Goal: Task Accomplishment & Management: Complete application form

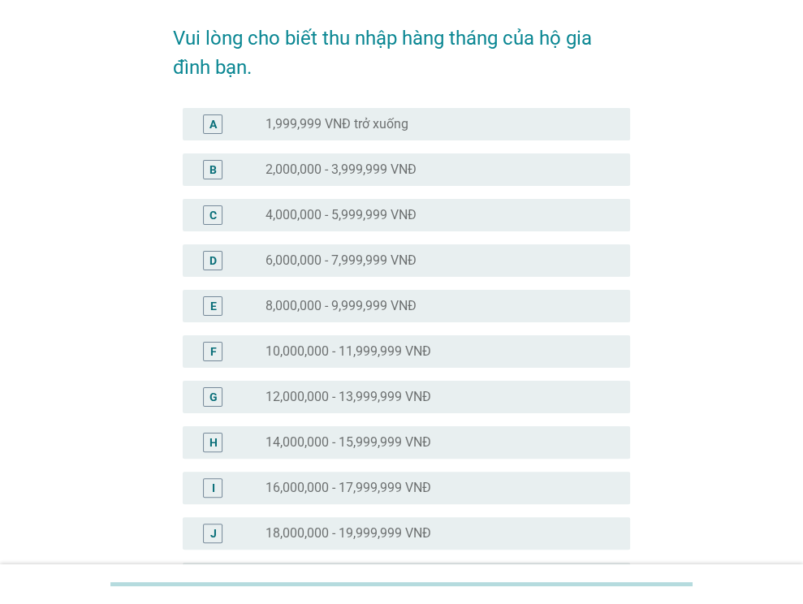
scroll to position [162, 0]
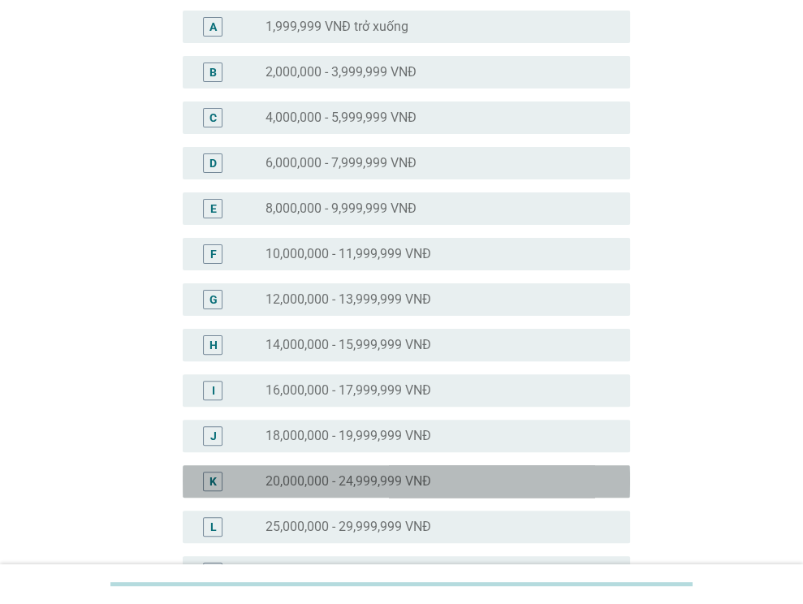
click at [276, 484] on label "20,000,000 - 24,999,999 VNĐ" at bounding box center [348, 481] width 166 height 16
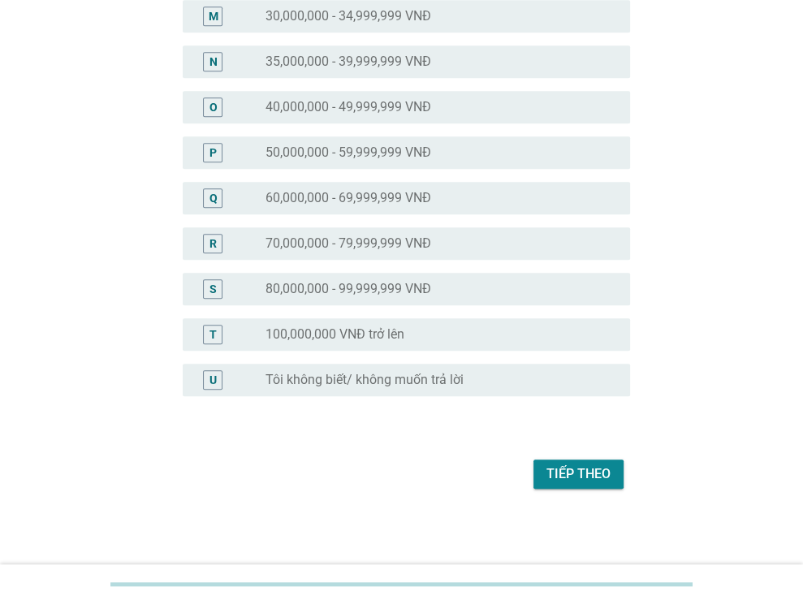
scroll to position [719, 0]
click at [553, 467] on div "Tiếp theo" at bounding box center [578, 472] width 64 height 19
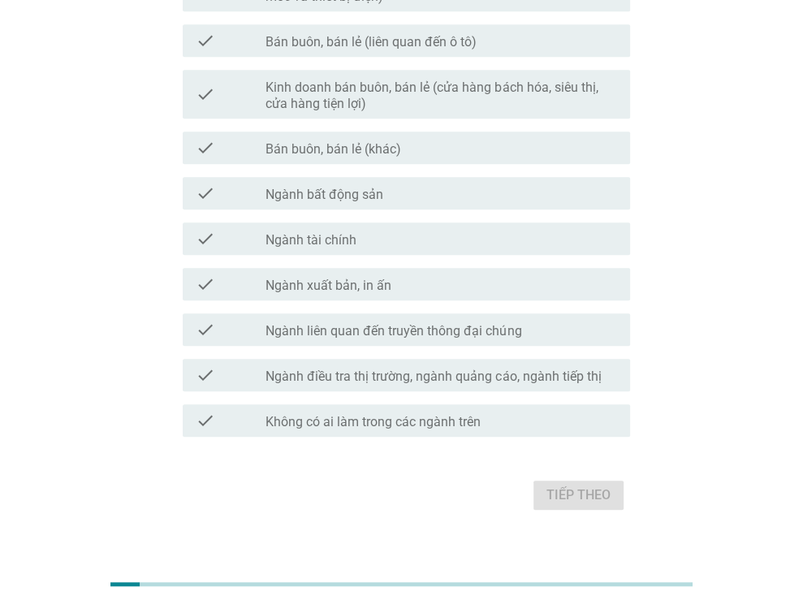
scroll to position [833, 0]
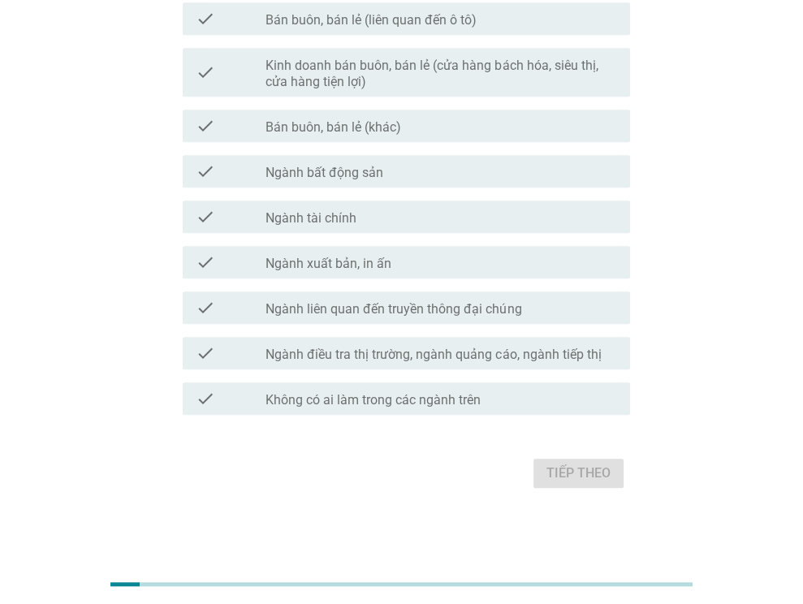
click at [417, 404] on label "Không có ai làm trong các ngành trên" at bounding box center [372, 400] width 215 height 16
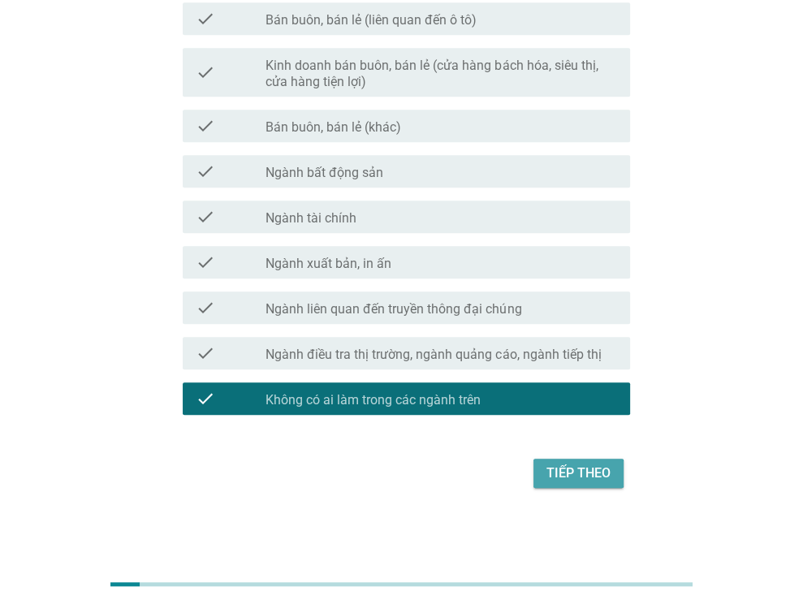
click at [549, 467] on div "Tiếp theo" at bounding box center [578, 472] width 64 height 19
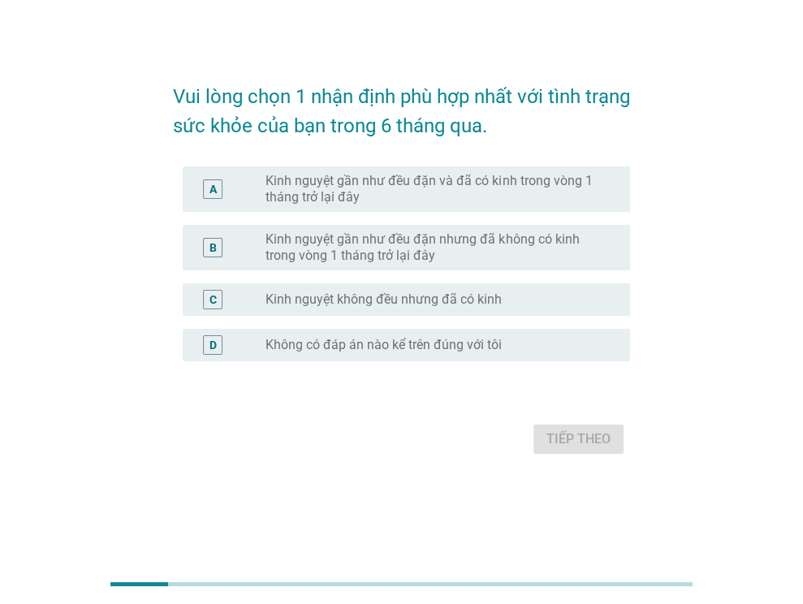
scroll to position [0, 0]
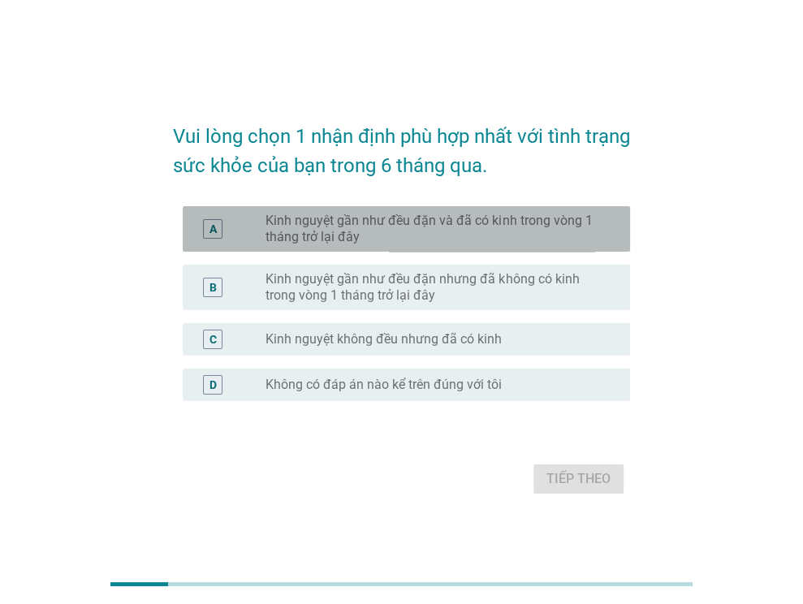
click at [326, 216] on label "Kinh nguyệt gần như đều đặn và đã có kinh trong vòng 1 tháng trở lại đây" at bounding box center [434, 229] width 338 height 32
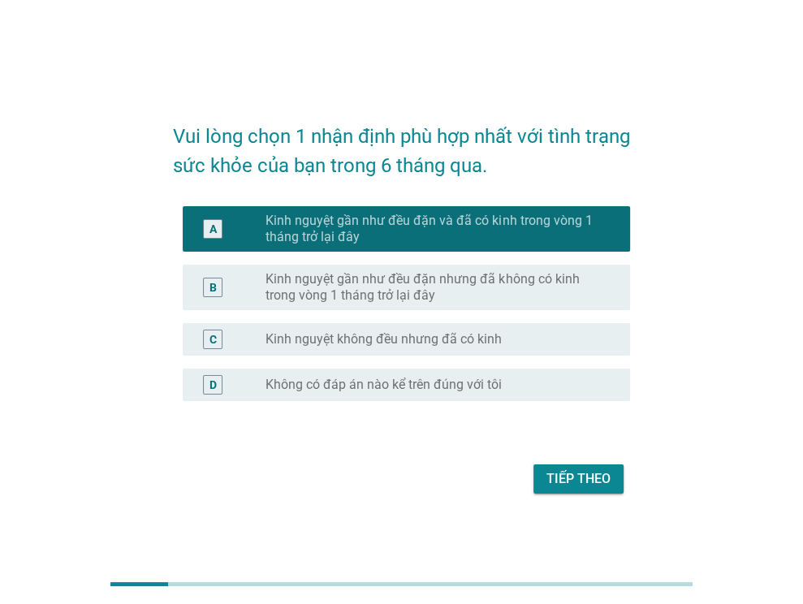
click at [562, 480] on div "Tiếp theo" at bounding box center [578, 478] width 64 height 19
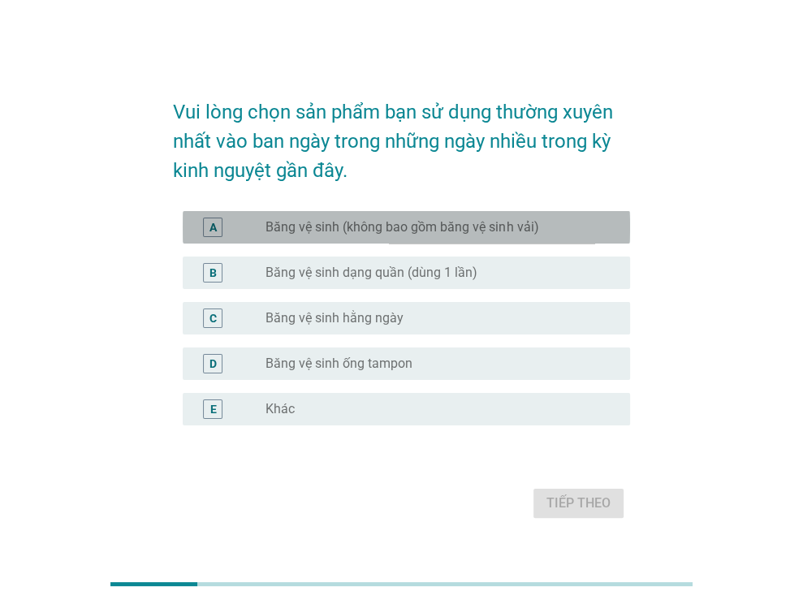
click at [381, 226] on label "Băng vệ sinh (không bao gồm băng vệ sinh vải)" at bounding box center [401, 227] width 273 height 16
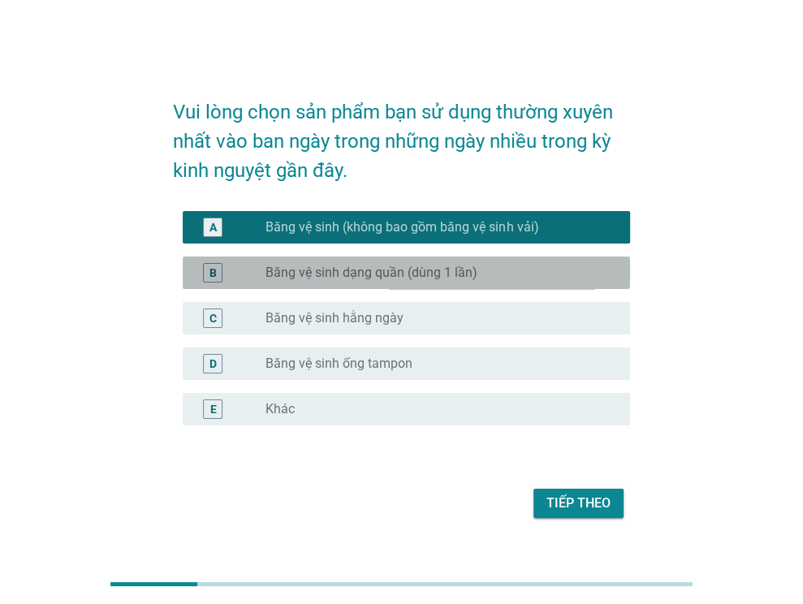
click at [449, 263] on div "radio_button_unchecked Băng vệ sinh dạng quần (dùng 1 lần)" at bounding box center [440, 272] width 351 height 19
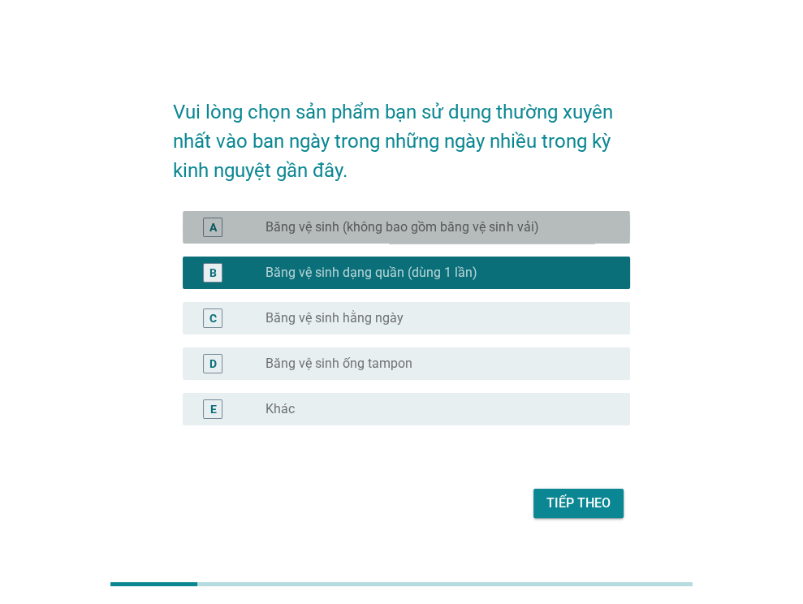
click at [446, 228] on label "Băng vệ sinh (không bao gồm băng vệ sinh vải)" at bounding box center [401, 227] width 273 height 16
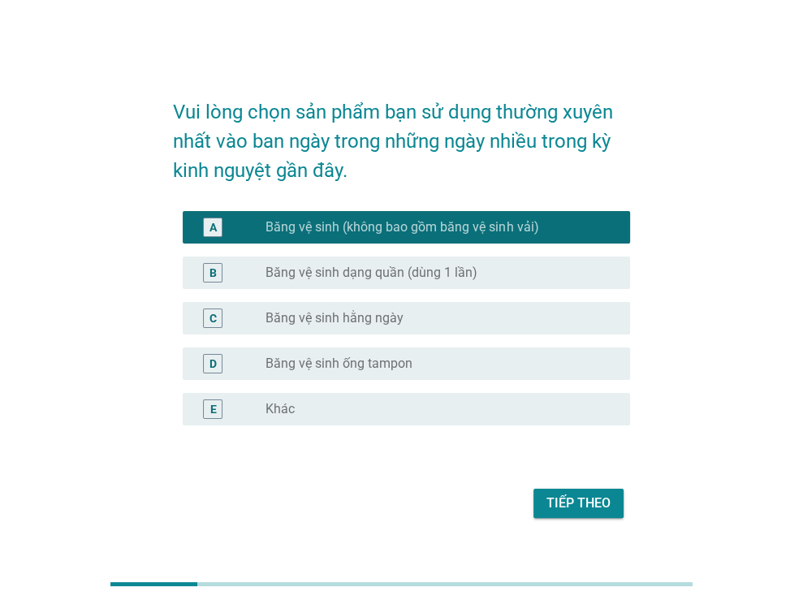
click at [549, 514] on button "Tiếp theo" at bounding box center [578, 503] width 90 height 29
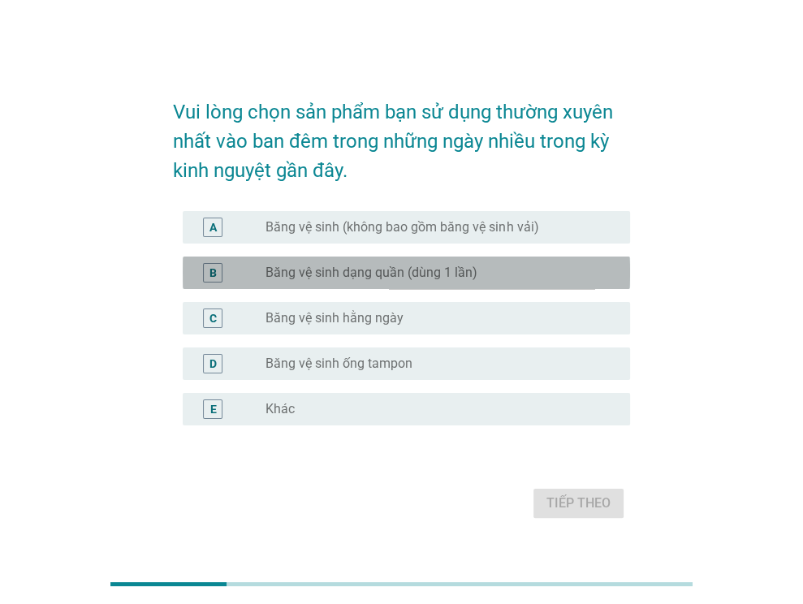
click at [383, 278] on label "Băng vệ sinh dạng quần (dùng 1 lần)" at bounding box center [371, 273] width 212 height 16
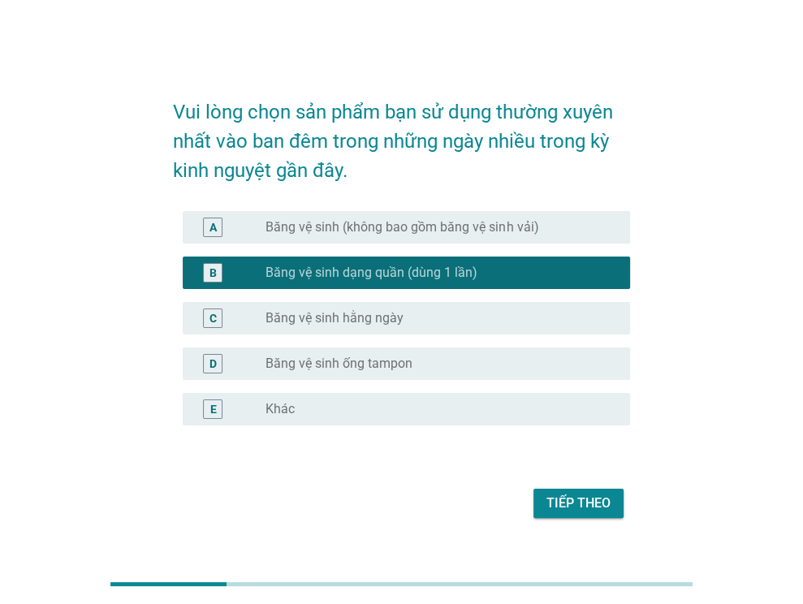
click at [557, 493] on button "Tiếp theo" at bounding box center [578, 503] width 90 height 29
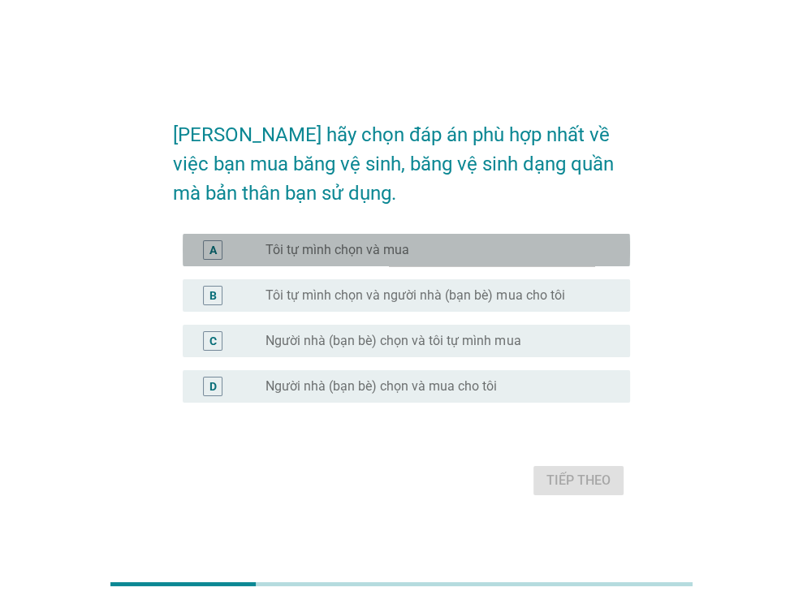
click at [561, 259] on div "radio_button_unchecked Tôi tự mình chọn và mua" at bounding box center [440, 249] width 351 height 19
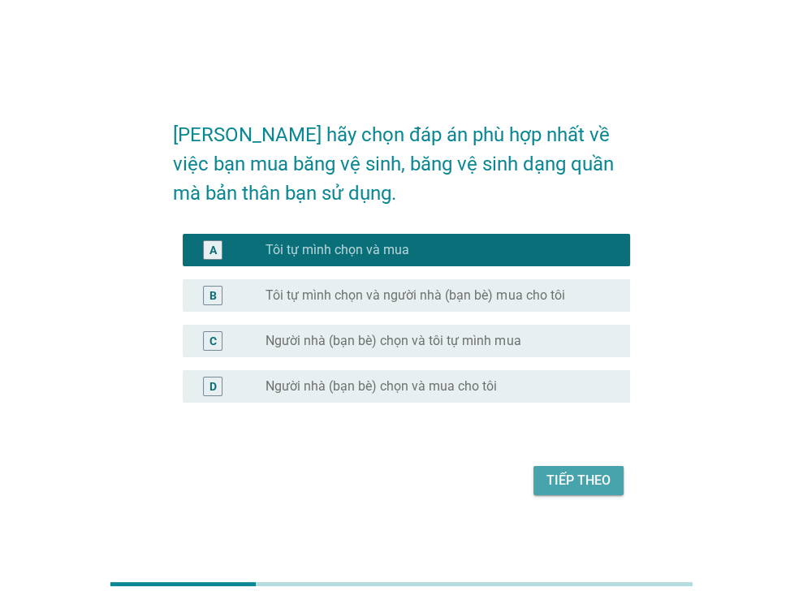
click at [578, 489] on div "Tiếp theo" at bounding box center [578, 480] width 64 height 19
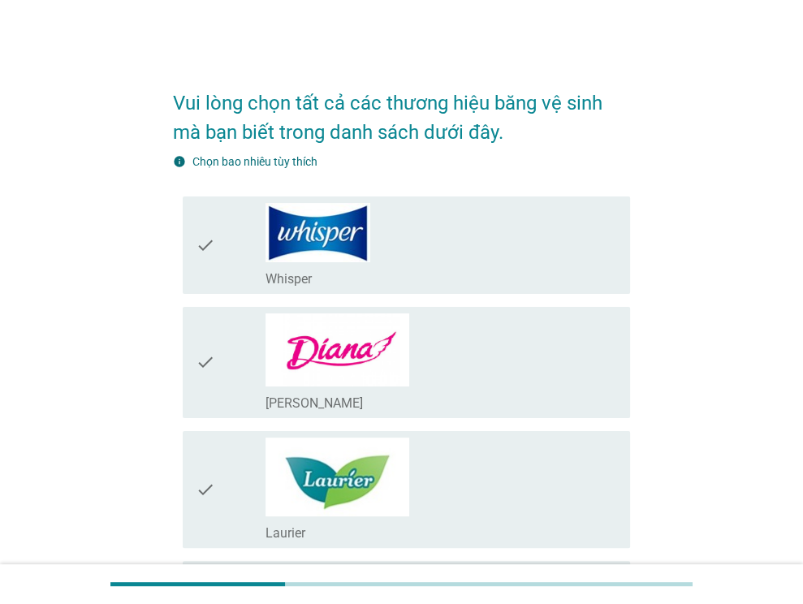
click at [454, 387] on div "check_box_outline_blank [PERSON_NAME]" at bounding box center [440, 362] width 351 height 98
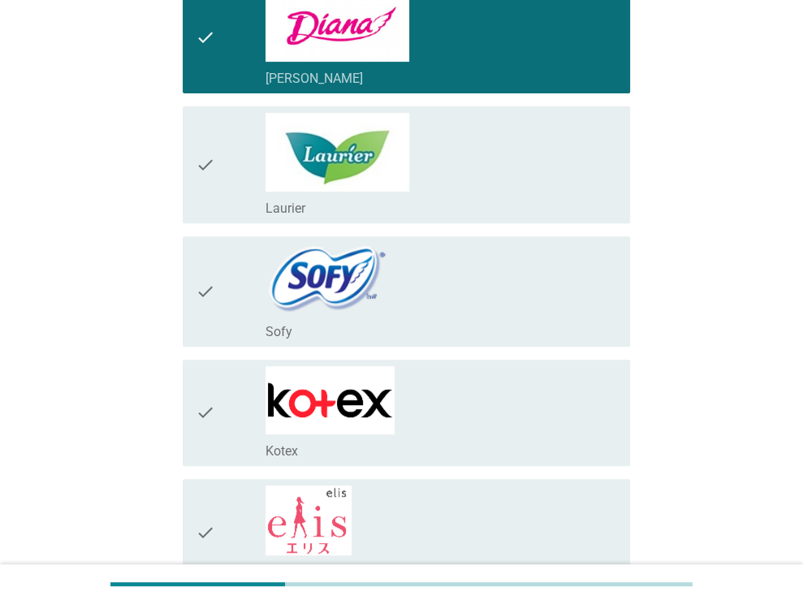
scroll to position [568, 0]
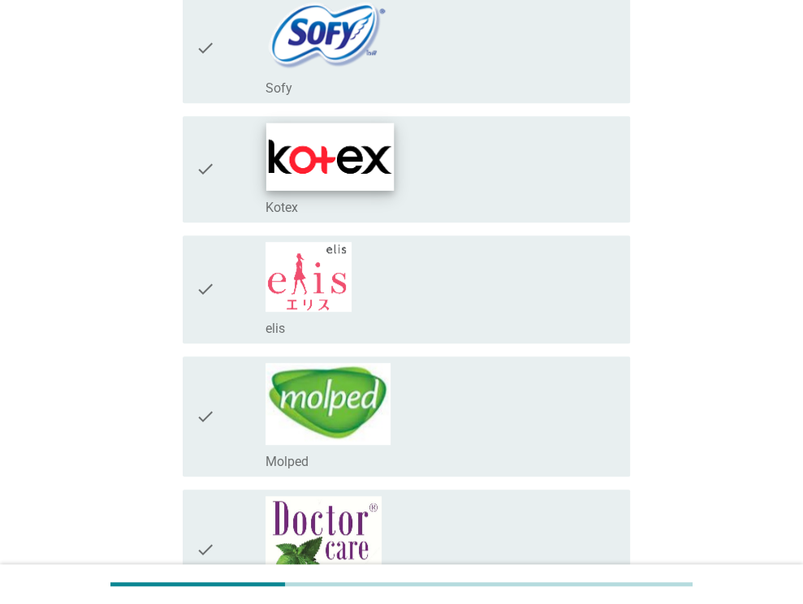
click at [394, 174] on img at bounding box center [329, 156] width 127 height 67
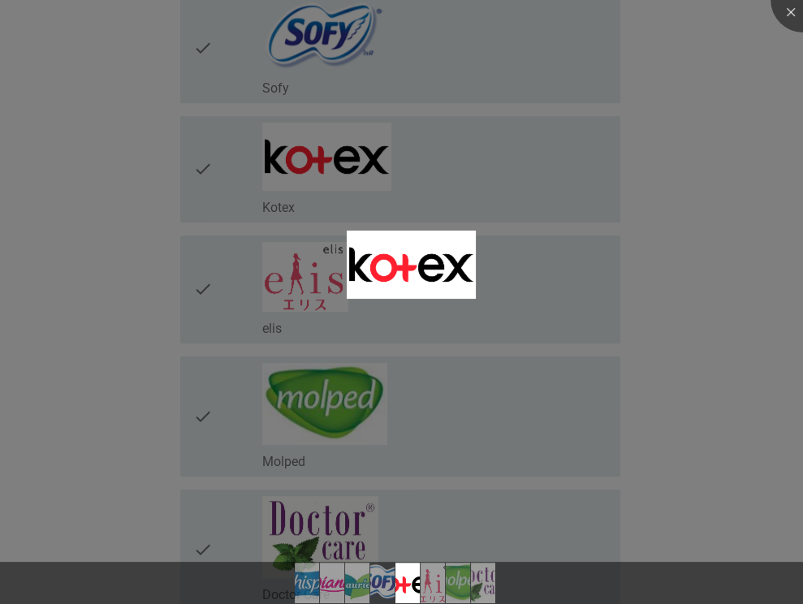
click at [760, 239] on div at bounding box center [401, 302] width 803 height 604
click at [753, 230] on div at bounding box center [401, 302] width 803 height 604
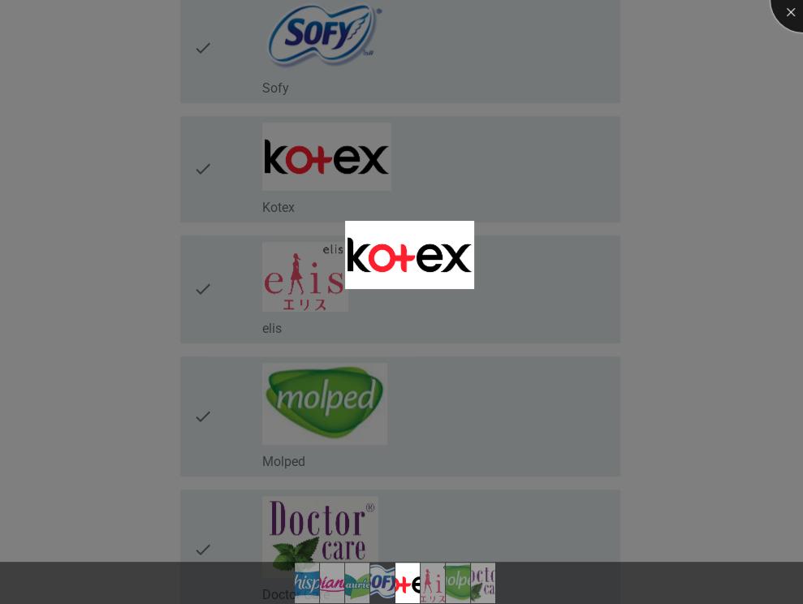
click at [797, 19] on div at bounding box center [802, 0] width 65 height 65
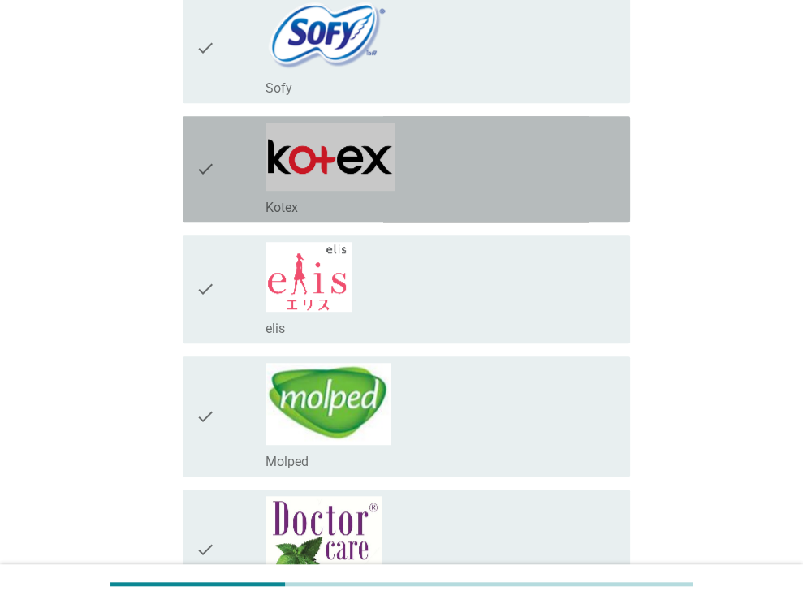
click at [560, 196] on div "check_box_outline_blank Kotex" at bounding box center [440, 205] width 351 height 19
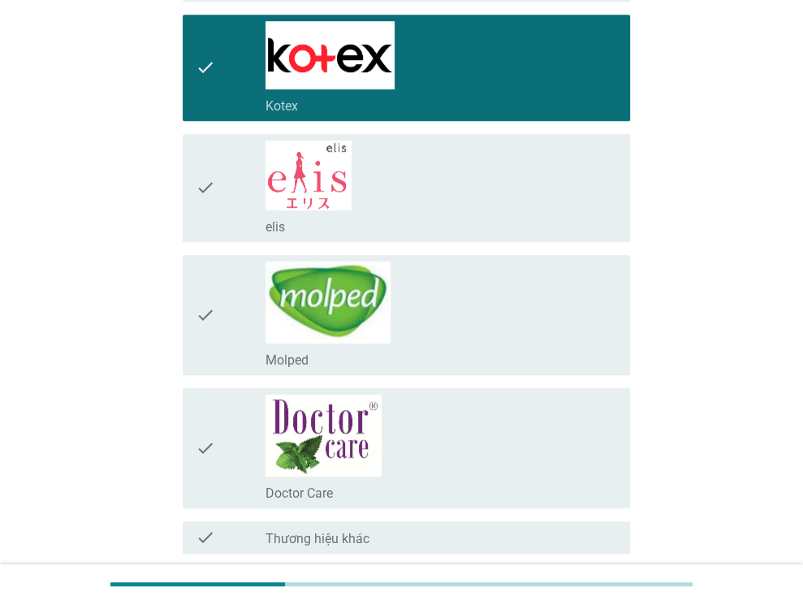
scroll to position [804, 0]
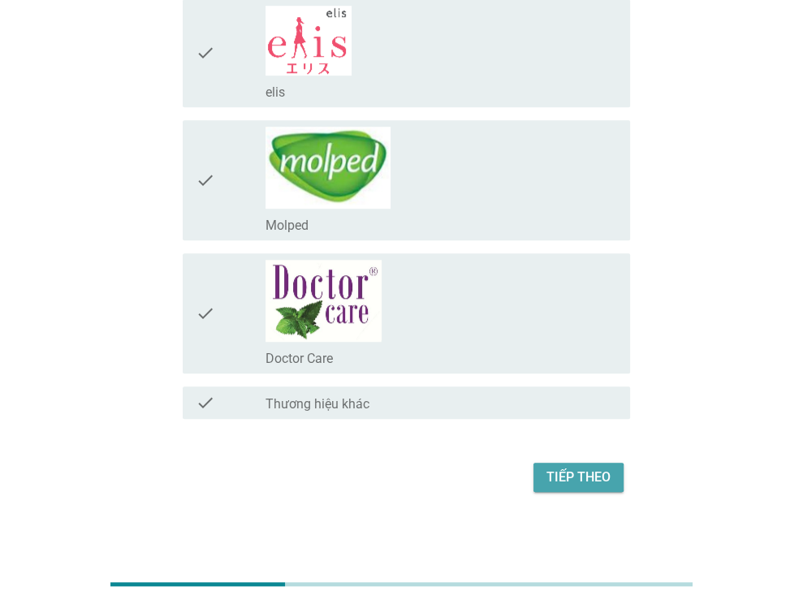
click at [560, 478] on div "Tiếp theo" at bounding box center [578, 476] width 64 height 19
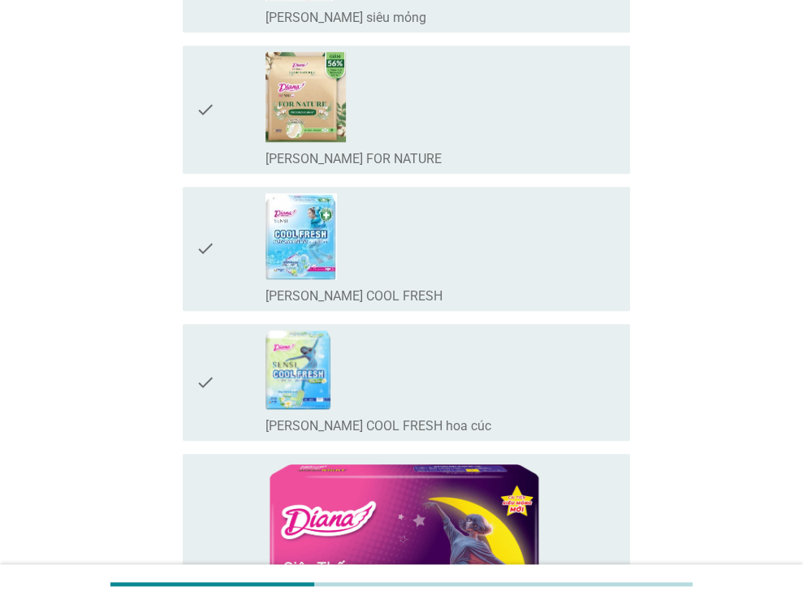
scroll to position [0, 0]
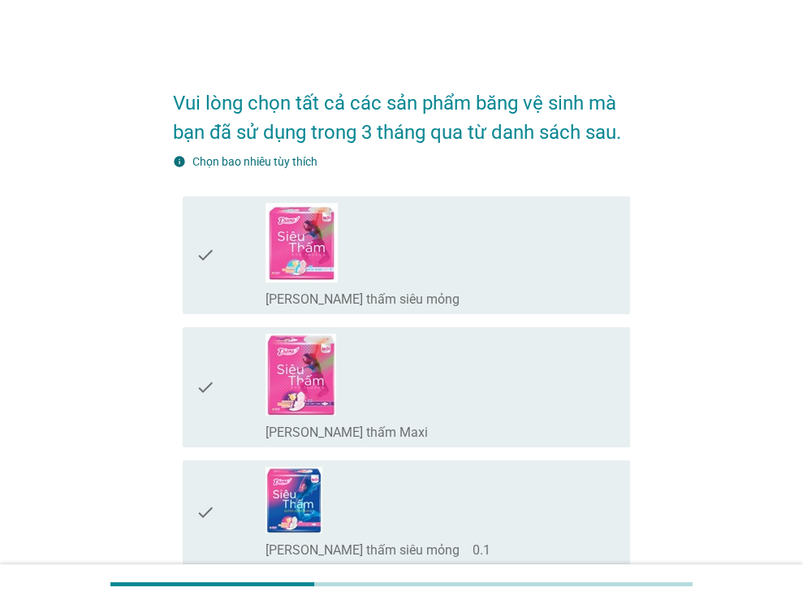
click at [416, 240] on div "check_box_outline_blank [PERSON_NAME] thấm siêu mỏng" at bounding box center [440, 255] width 351 height 105
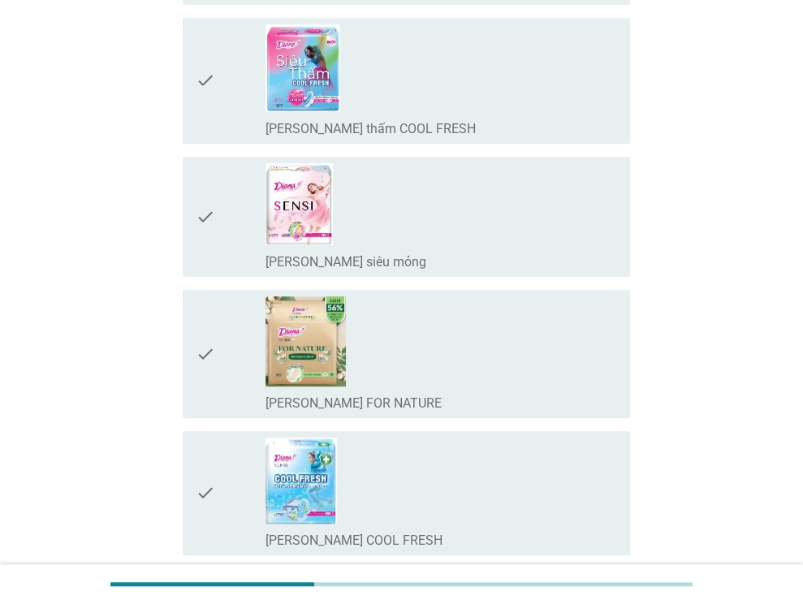
scroll to position [649, 0]
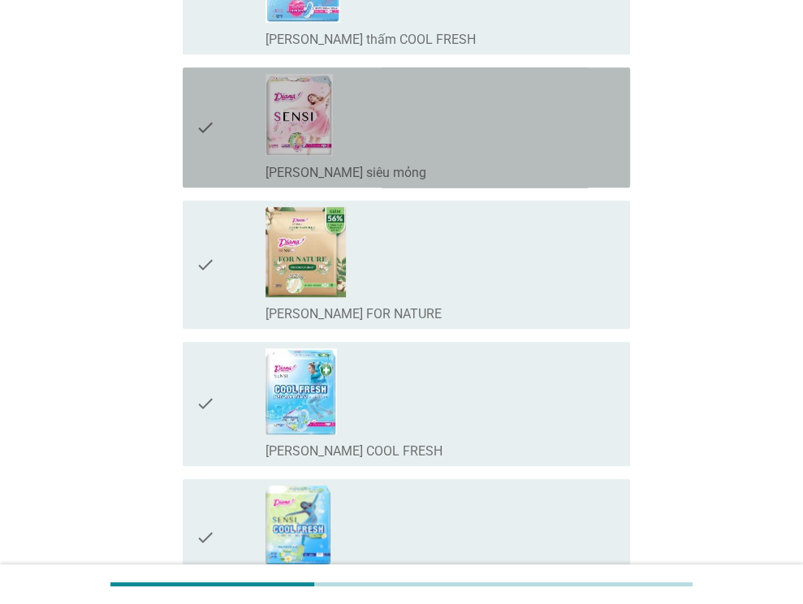
click at [420, 154] on div "check_box_outline_blank [PERSON_NAME] SENSI siêu mỏng" at bounding box center [440, 127] width 351 height 107
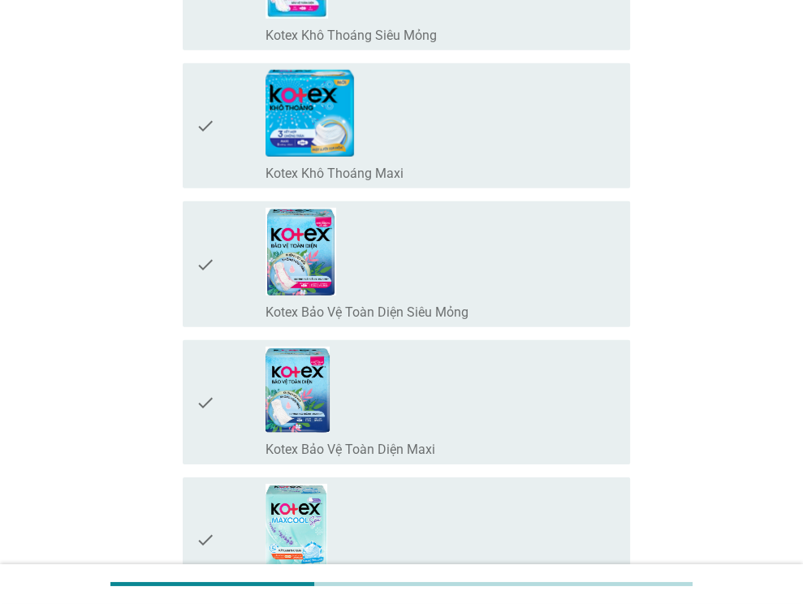
scroll to position [3165, 0]
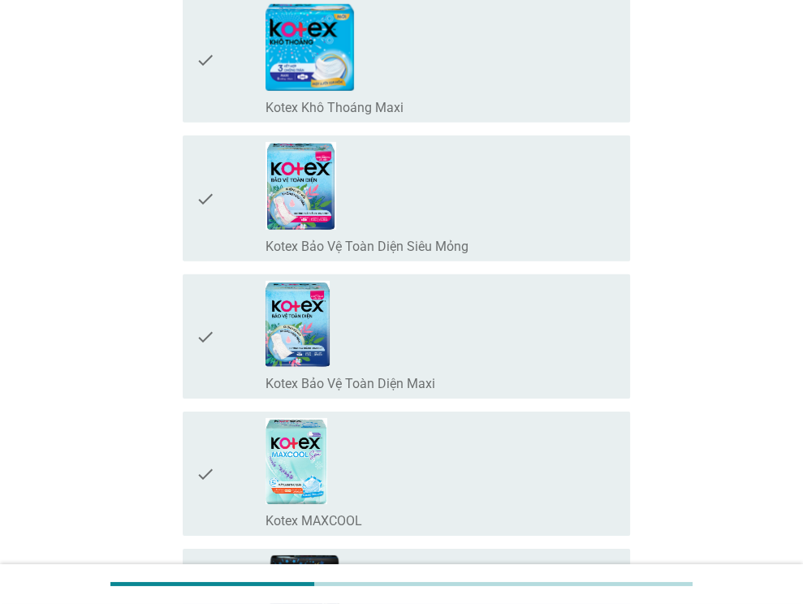
click at [400, 440] on div "check_box_outline_blank Kotex MAXCOOL" at bounding box center [440, 473] width 351 height 111
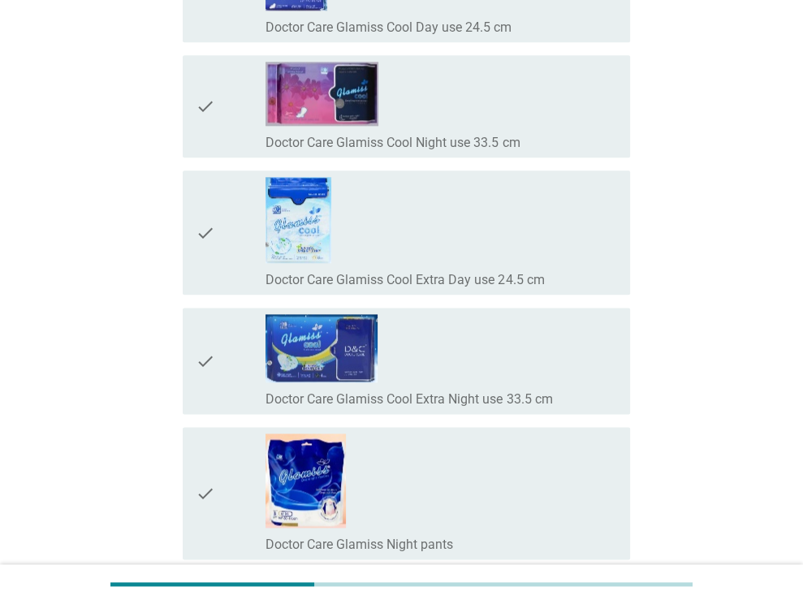
scroll to position [13477, 0]
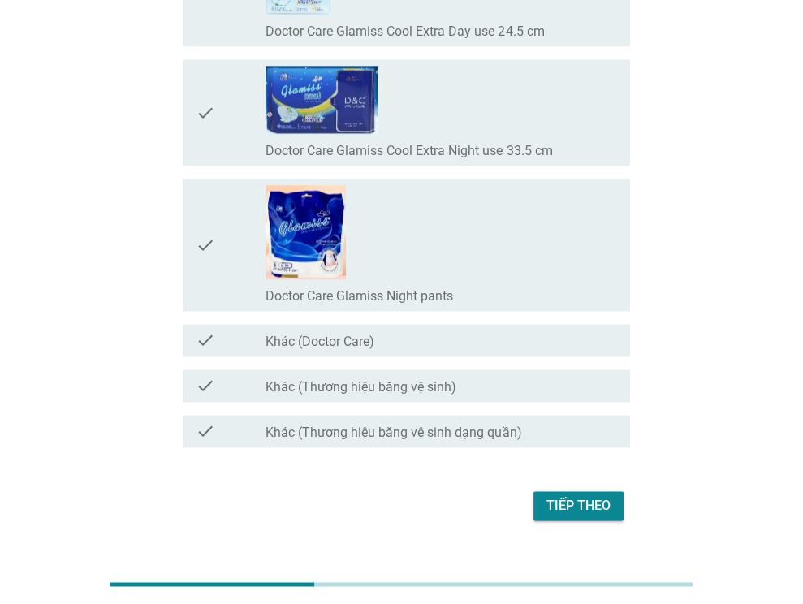
click at [542, 491] on button "Tiếp theo" at bounding box center [578, 505] width 90 height 29
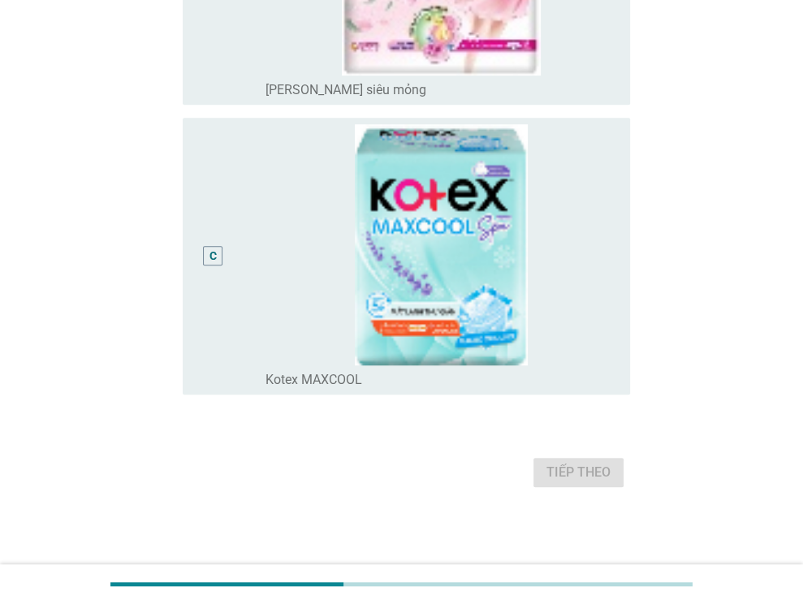
scroll to position [0, 0]
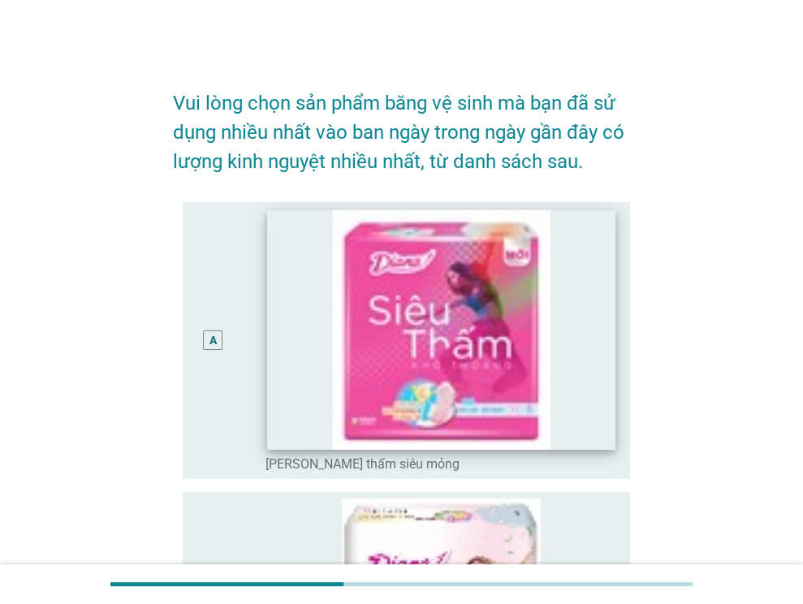
click at [410, 390] on img at bounding box center [441, 328] width 347 height 239
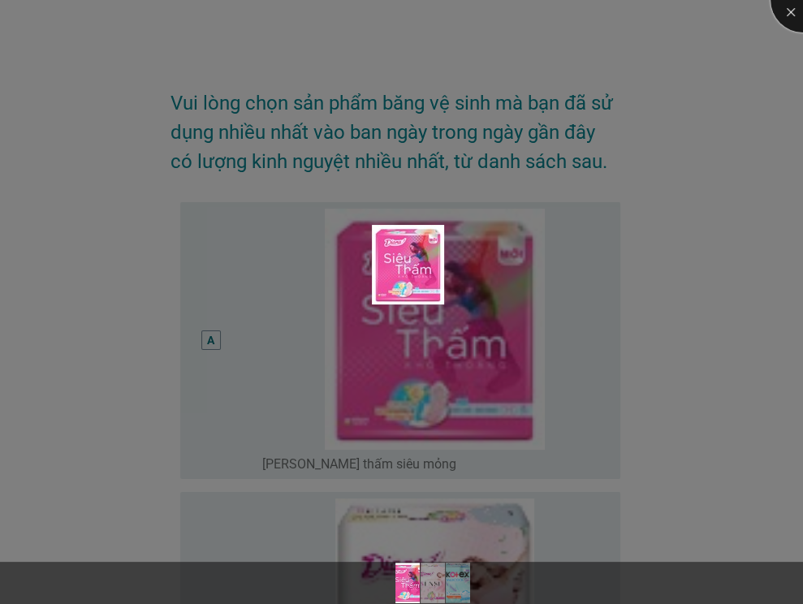
click at [793, 30] on div at bounding box center [802, 0] width 65 height 65
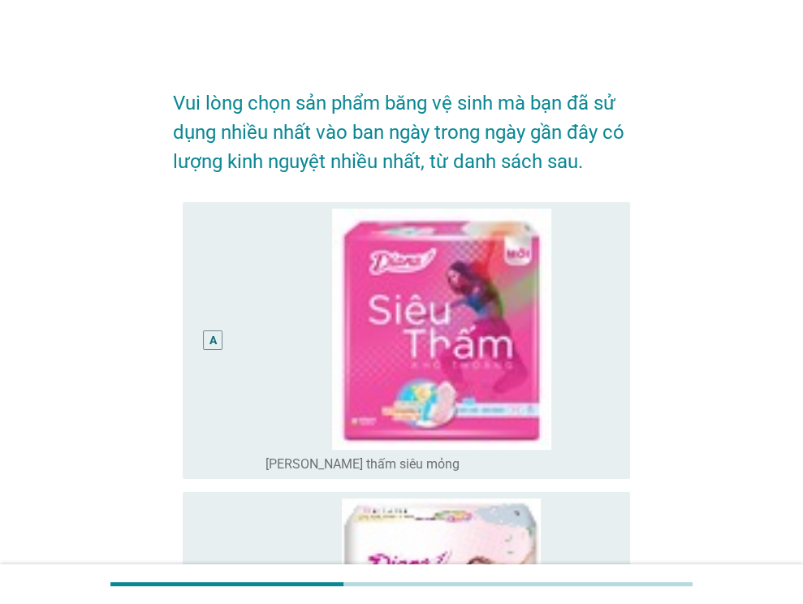
click at [183, 345] on div "A radio_button_unchecked [PERSON_NAME] thấm siêu mỏng" at bounding box center [406, 341] width 447 height 278
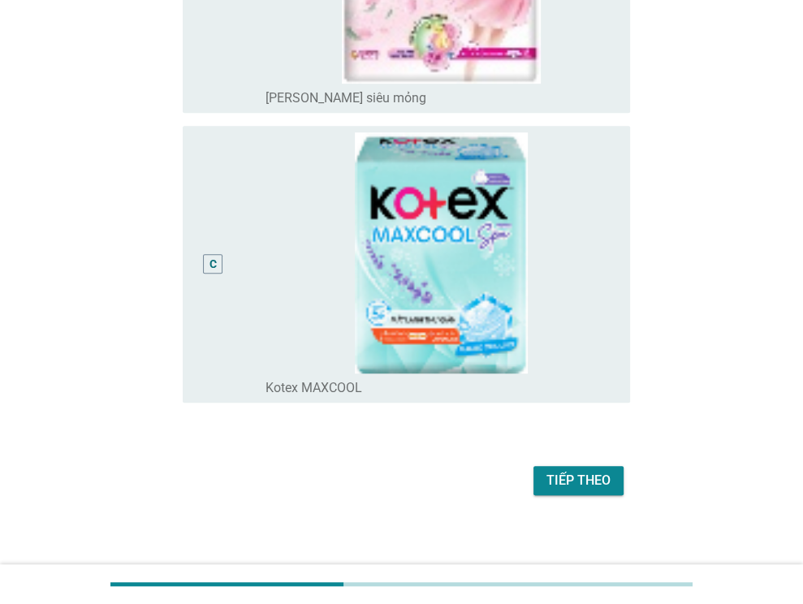
scroll to position [665, 0]
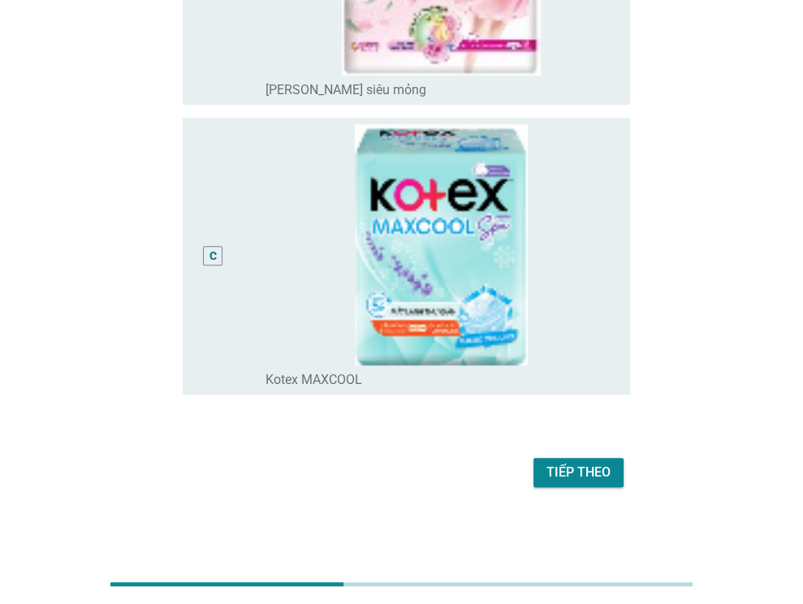
click at [224, 304] on div "C" at bounding box center [213, 256] width 35 height 265
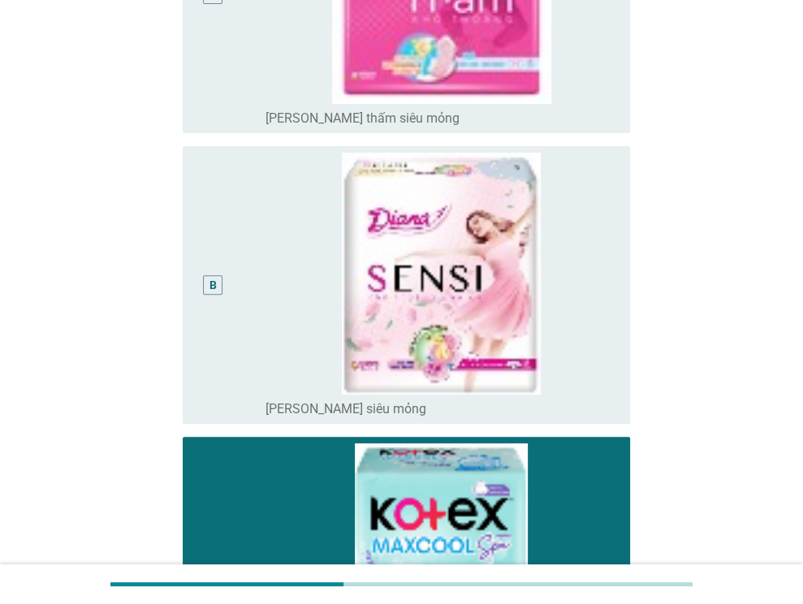
scroll to position [178, 0]
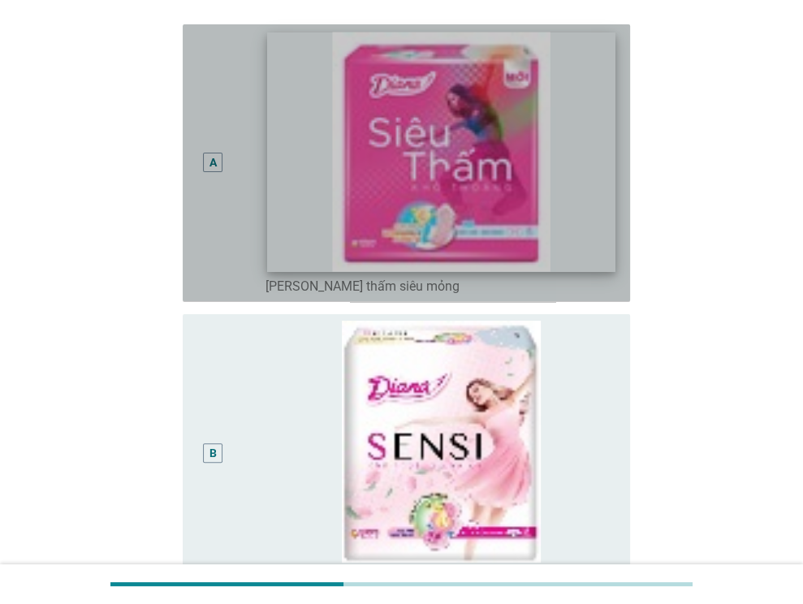
click at [273, 222] on img at bounding box center [441, 151] width 347 height 239
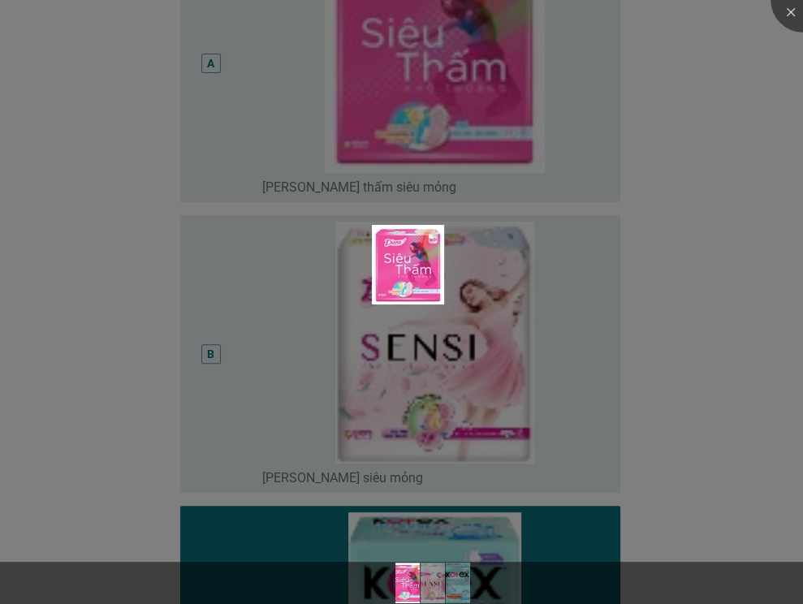
scroll to position [340, 0]
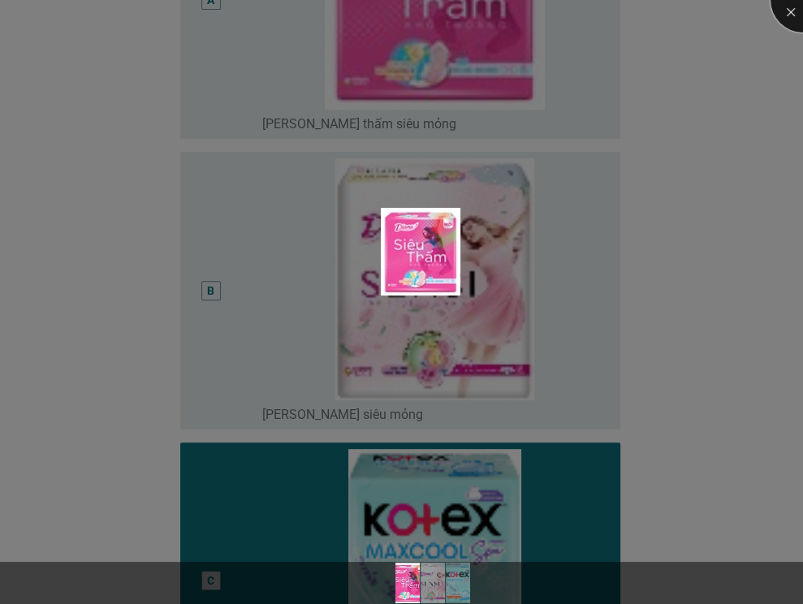
click at [785, 22] on div at bounding box center [802, 0] width 65 height 65
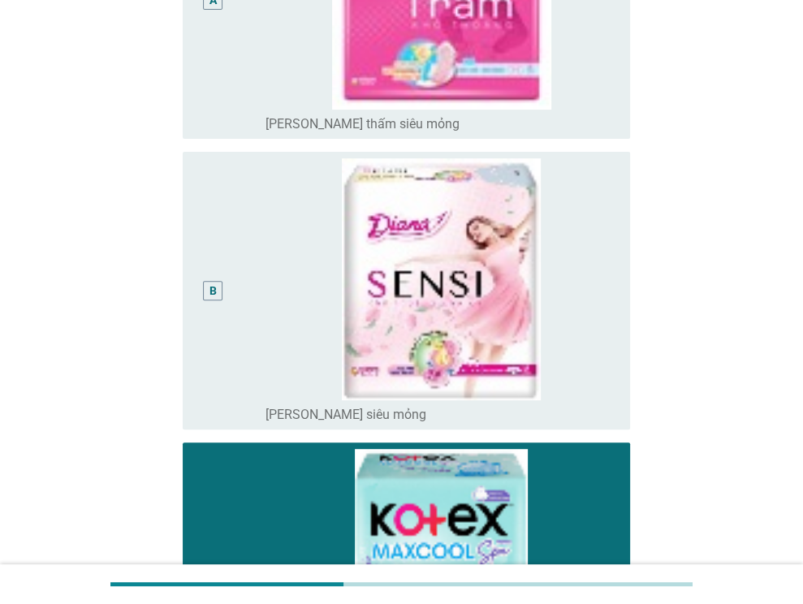
click at [208, 109] on div "A" at bounding box center [213, 1] width 35 height 265
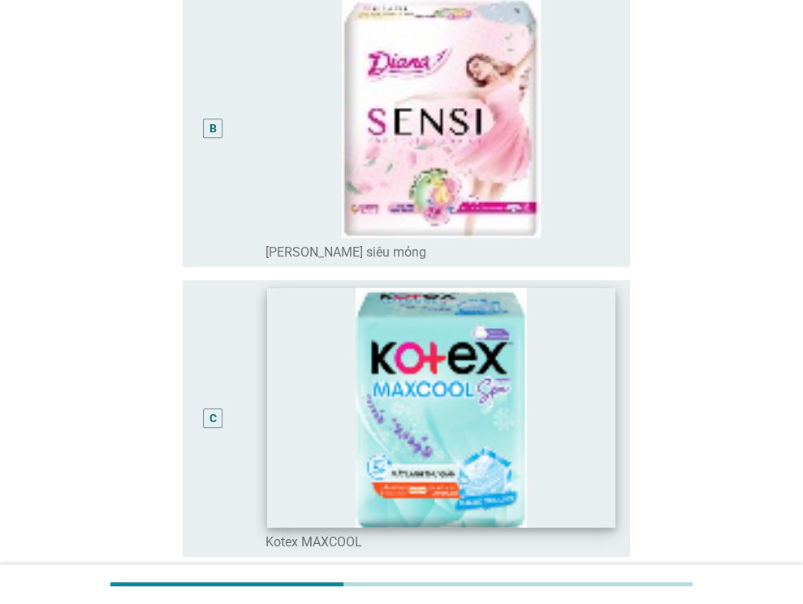
scroll to position [665, 0]
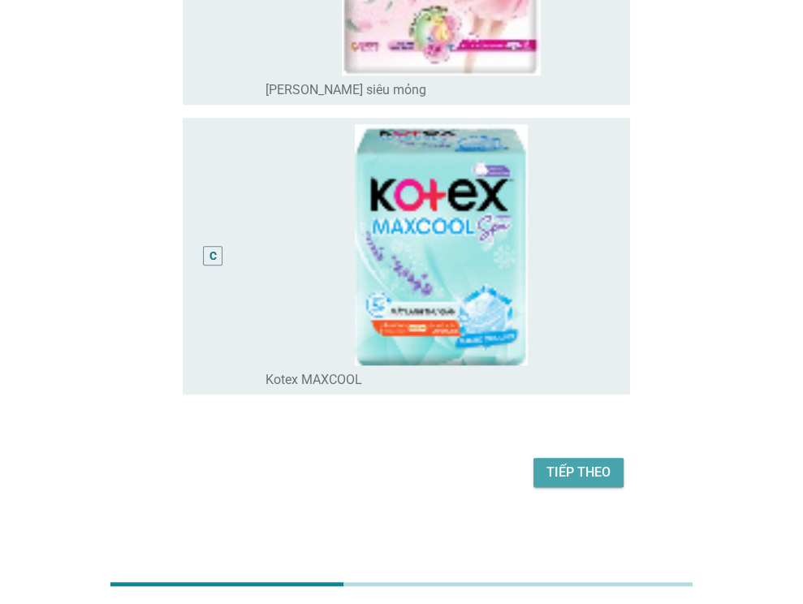
click at [575, 461] on button "Tiếp theo" at bounding box center [578, 472] width 90 height 29
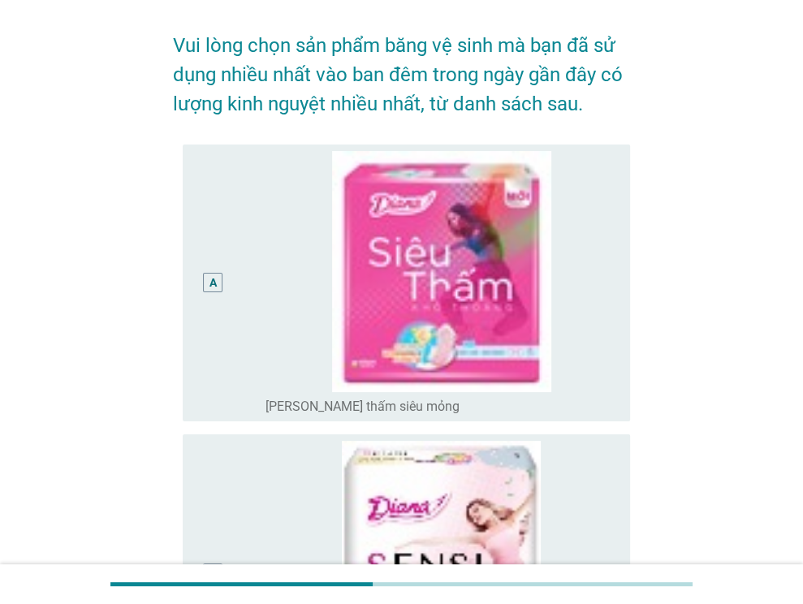
scroll to position [58, 0]
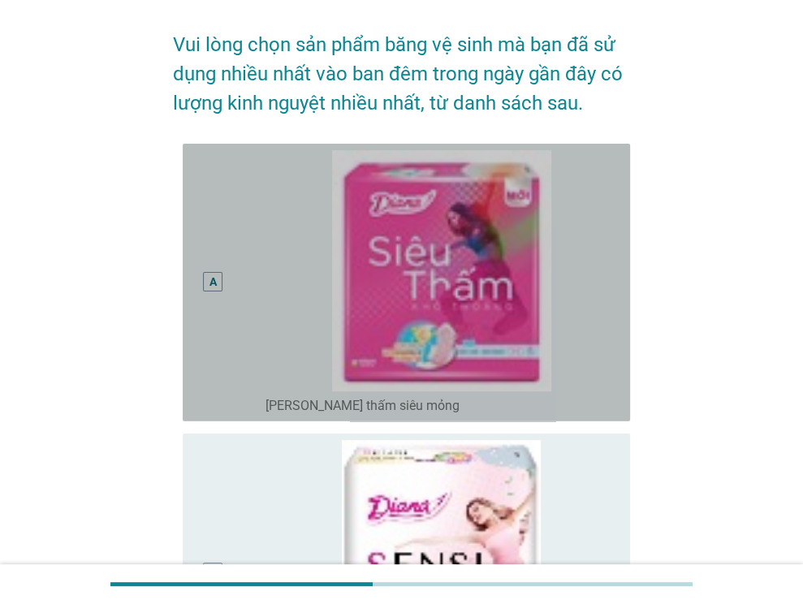
click at [232, 357] on div "A" at bounding box center [231, 282] width 71 height 265
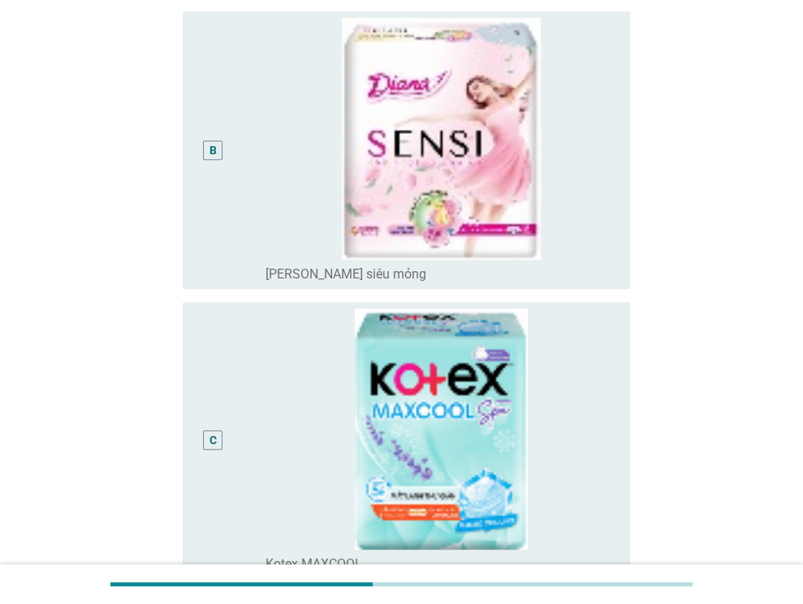
scroll to position [710, 0]
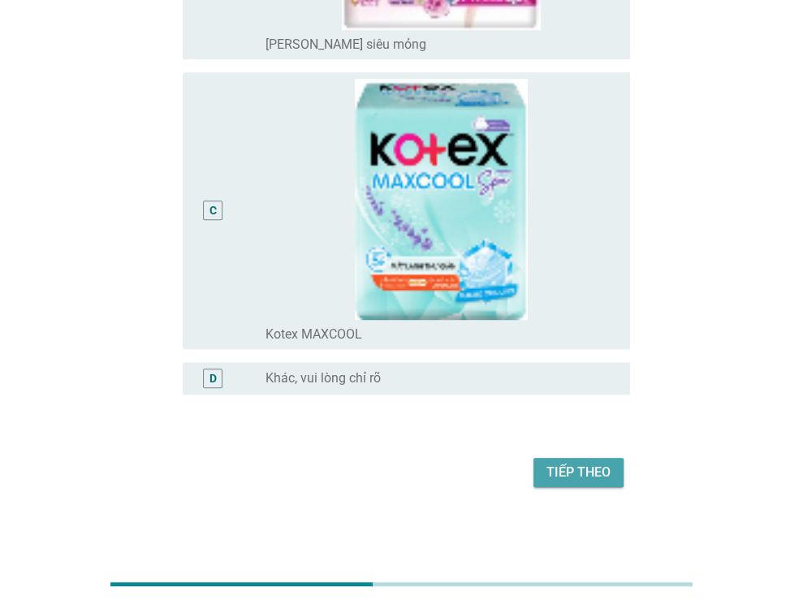
click at [553, 467] on div "Tiếp theo" at bounding box center [578, 472] width 64 height 19
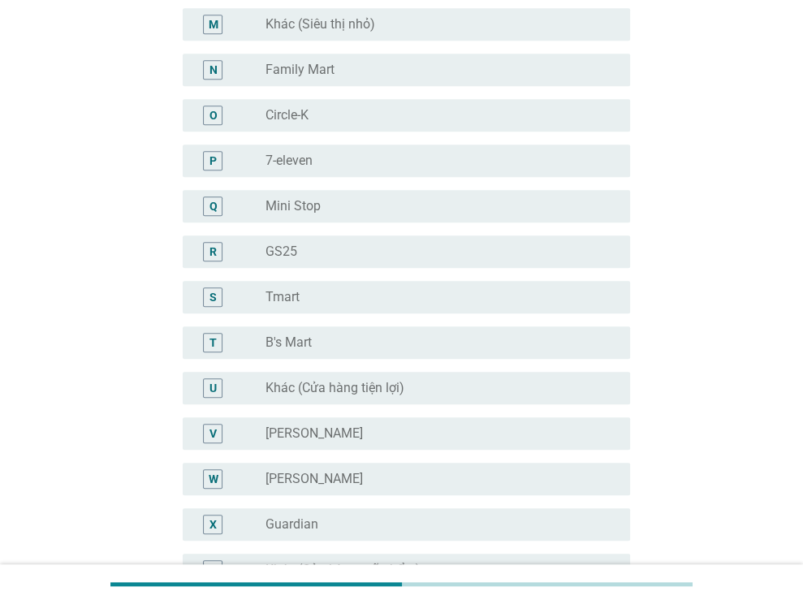
scroll to position [0, 0]
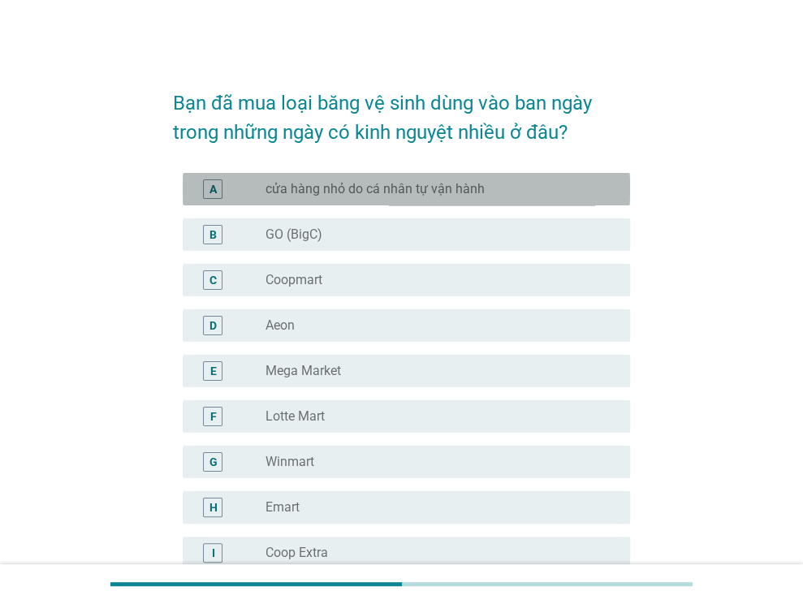
click at [357, 182] on label "cửa hàng nhỏ do cá nhân tự vận hành" at bounding box center [374, 189] width 219 height 16
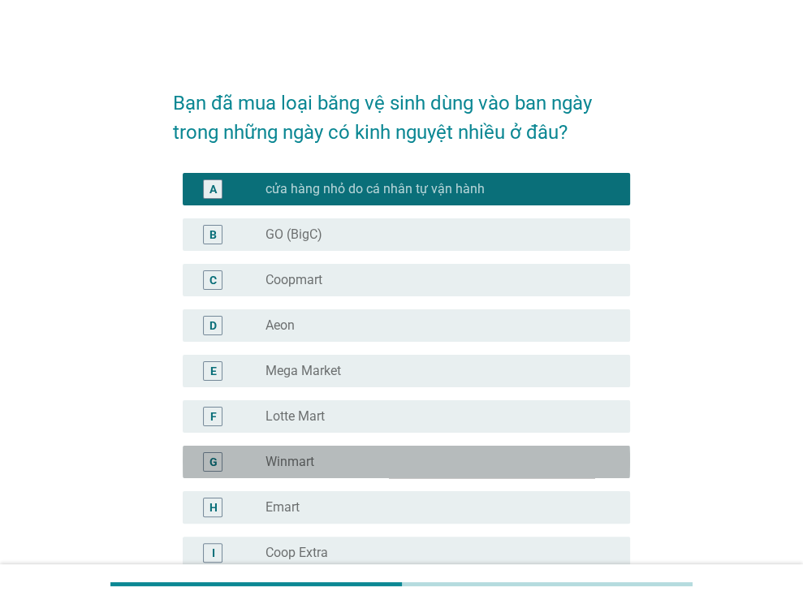
click at [298, 472] on div "G radio_button_unchecked Winmart" at bounding box center [406, 462] width 447 height 32
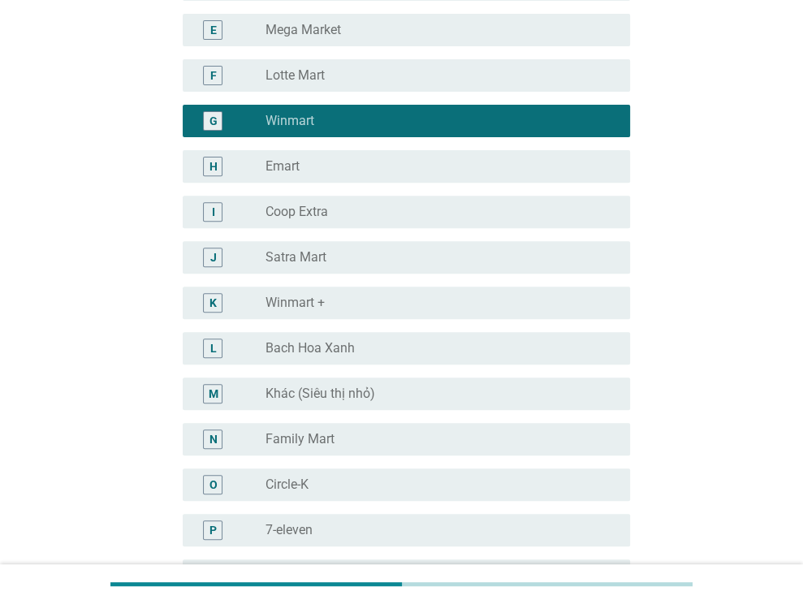
scroll to position [354, 0]
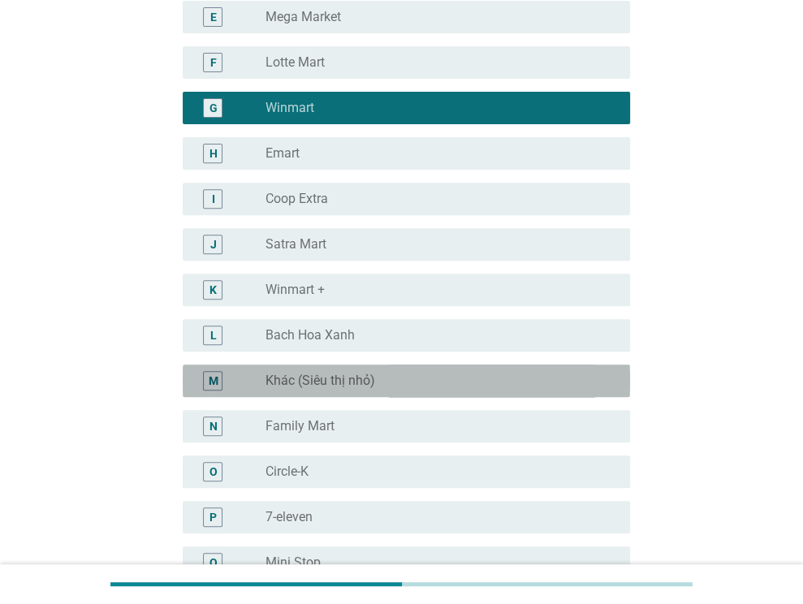
click at [306, 386] on label "Khác (Siêu thị nhỏ)" at bounding box center [320, 381] width 110 height 16
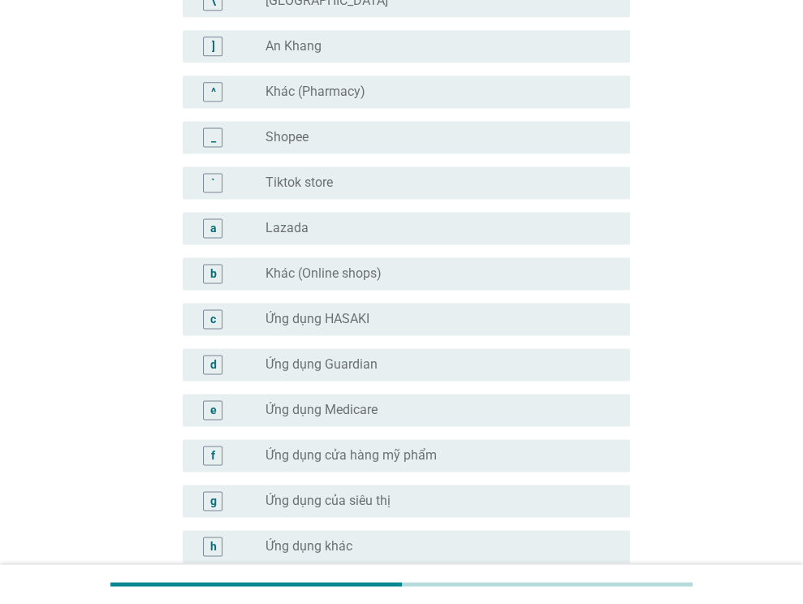
scroll to position [1583, 0]
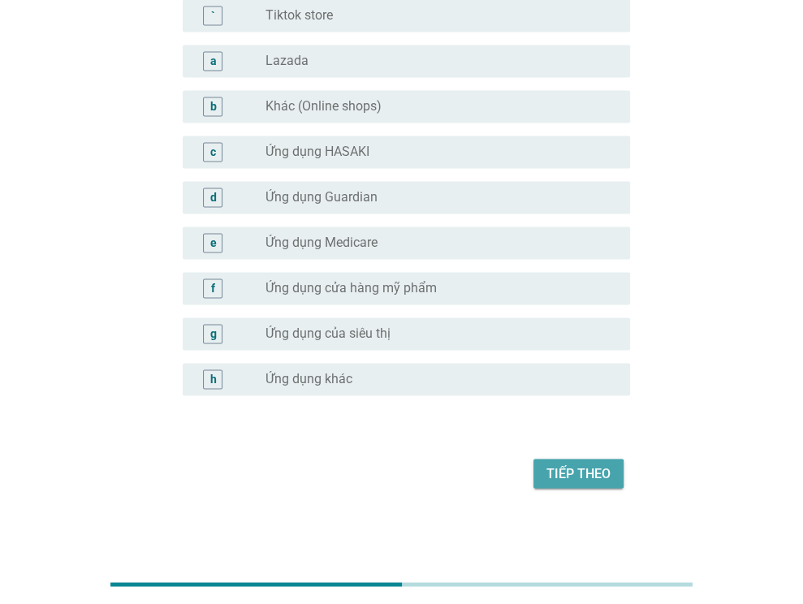
click at [563, 470] on div "Tiếp theo" at bounding box center [578, 472] width 64 height 19
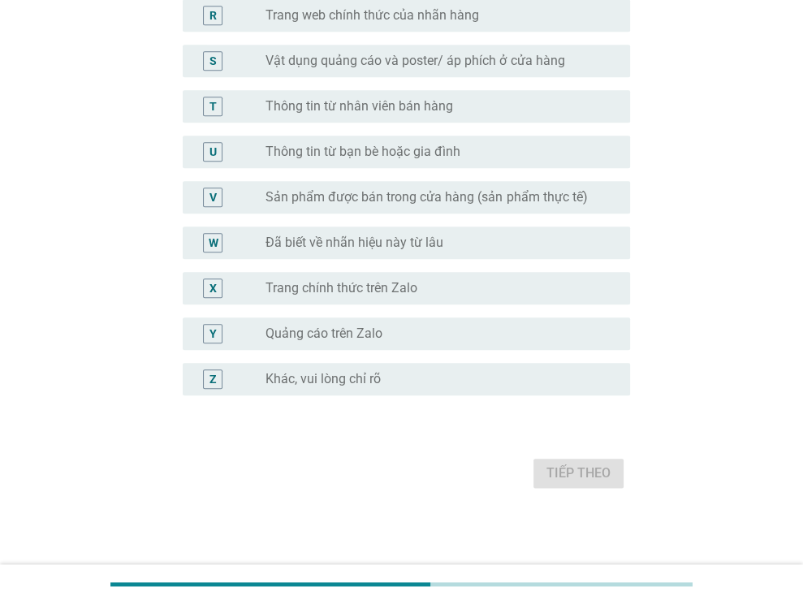
scroll to position [0, 0]
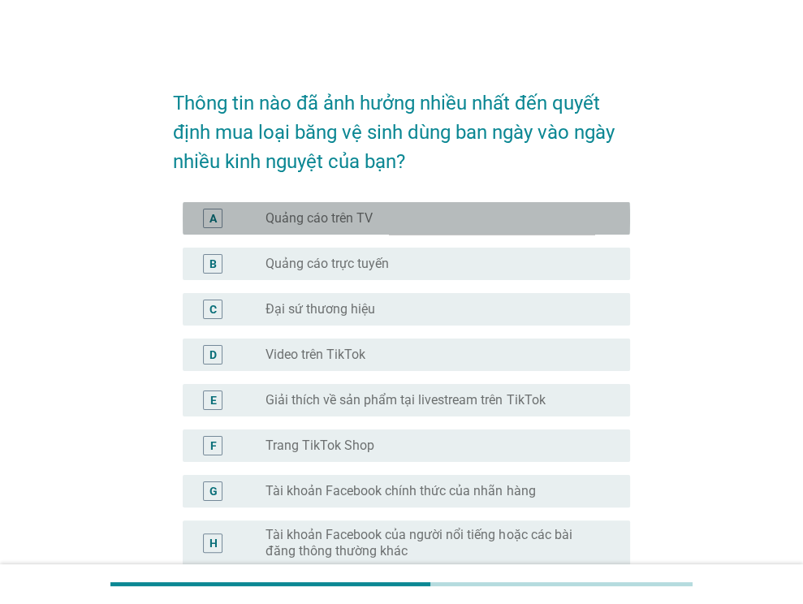
click at [368, 217] on label "Quảng cáo trên TV" at bounding box center [318, 218] width 107 height 16
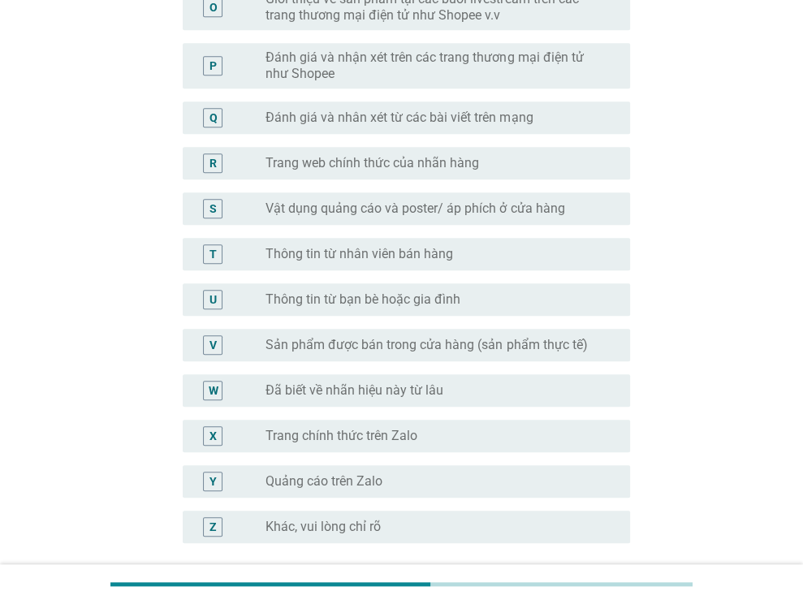
scroll to position [894, 0]
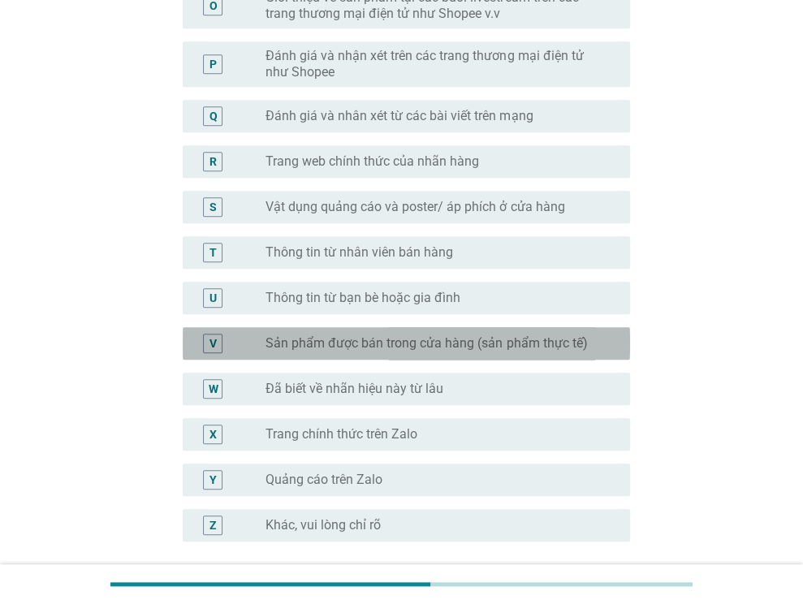
click at [394, 337] on label "Sản phẩm được bán trong cửa hàng (sản phẩm thực tế)" at bounding box center [425, 343] width 321 height 16
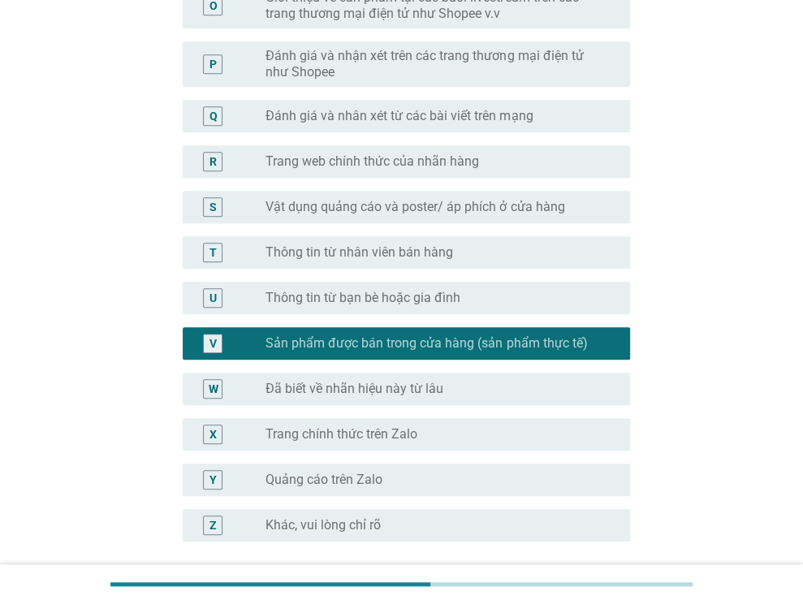
scroll to position [1040, 0]
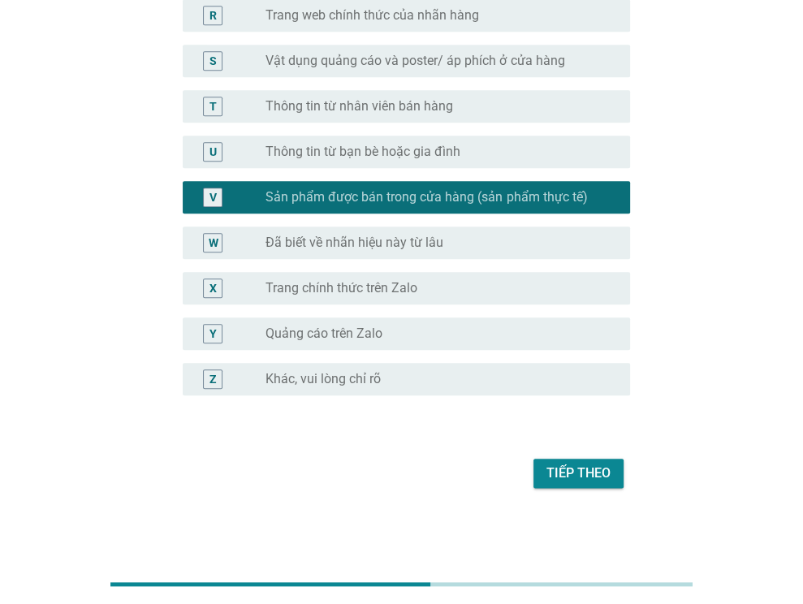
click at [584, 480] on div "Tiếp theo" at bounding box center [578, 472] width 64 height 19
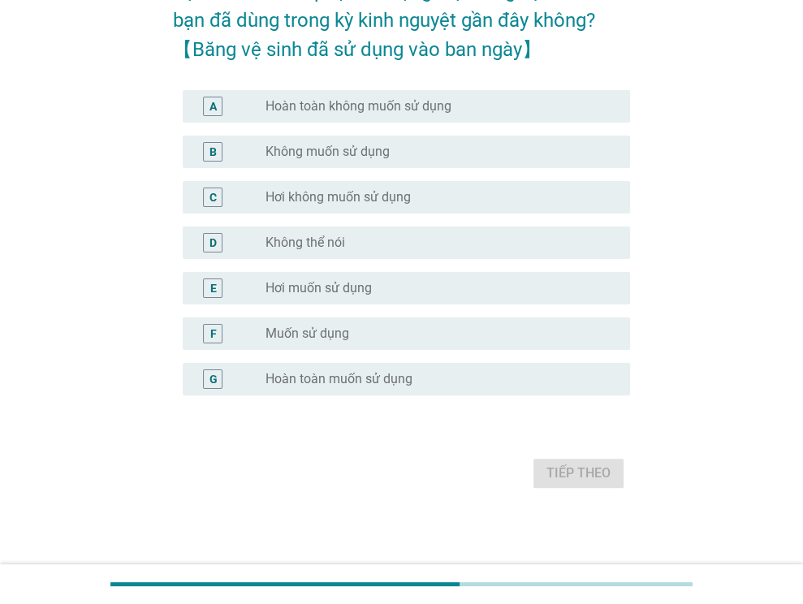
scroll to position [0, 0]
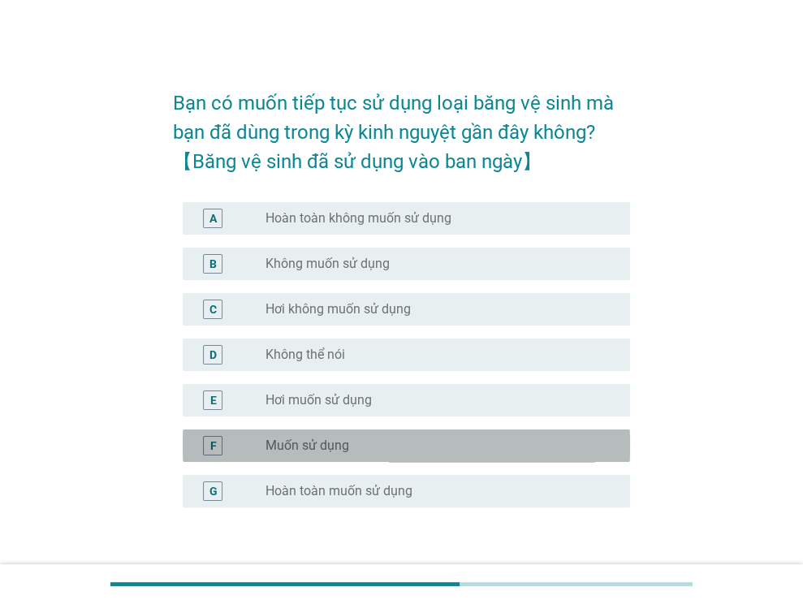
click at [387, 447] on div "radio_button_unchecked Muốn sử dụng" at bounding box center [434, 445] width 338 height 16
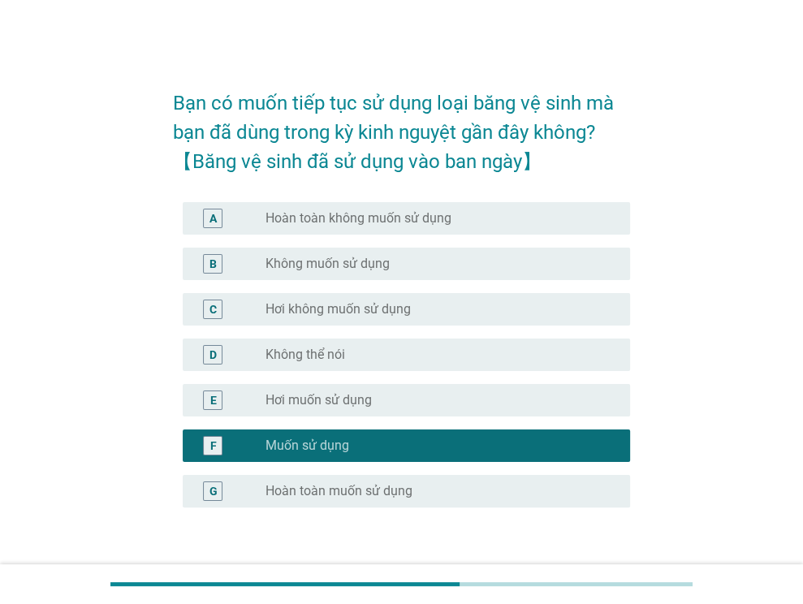
scroll to position [112, 0]
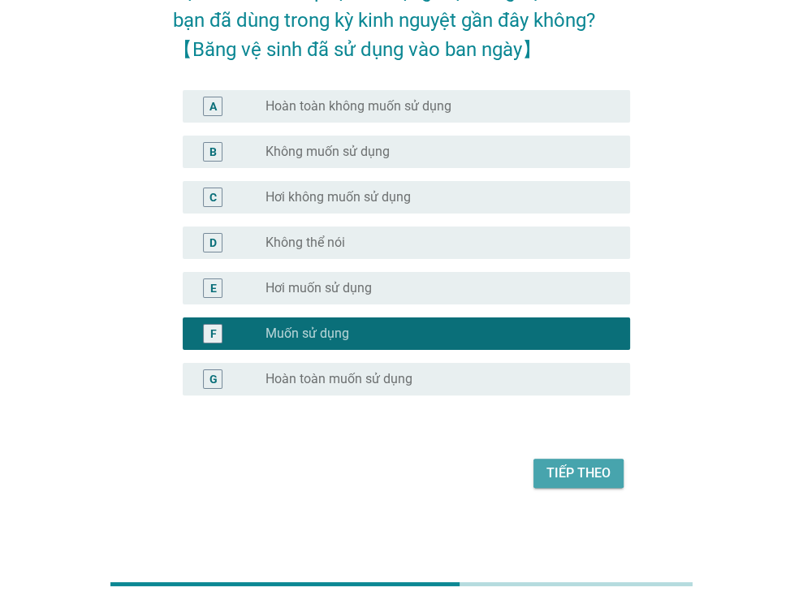
click at [581, 477] on div "Tiếp theo" at bounding box center [578, 472] width 64 height 19
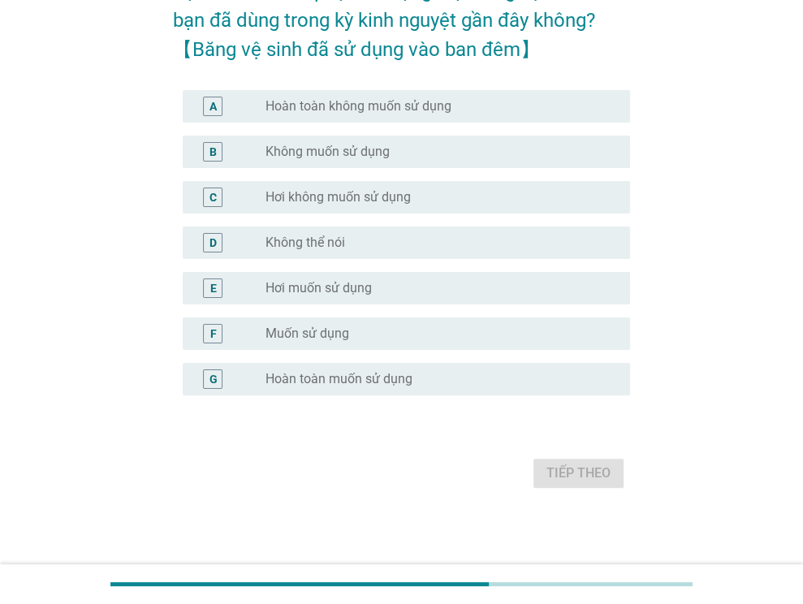
scroll to position [0, 0]
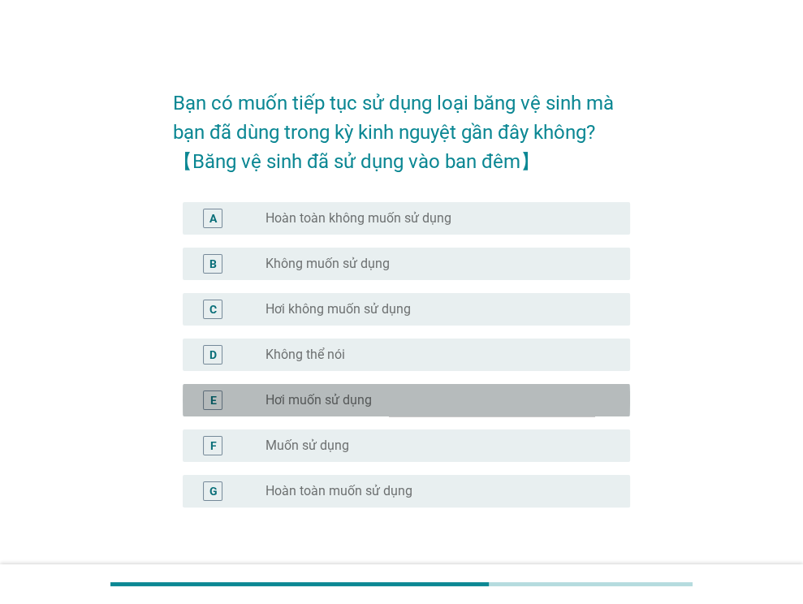
click at [412, 397] on div "radio_button_unchecked Hơi muốn sử dụng" at bounding box center [434, 400] width 338 height 16
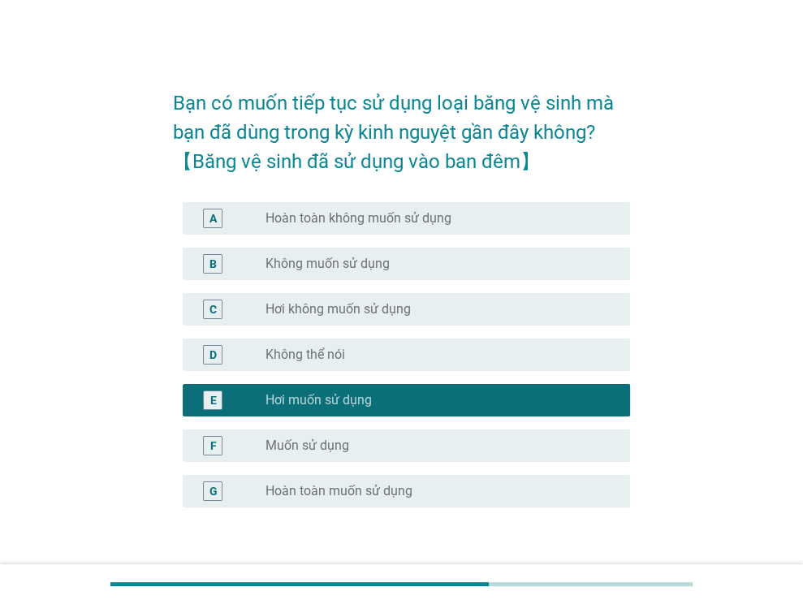
scroll to position [112, 0]
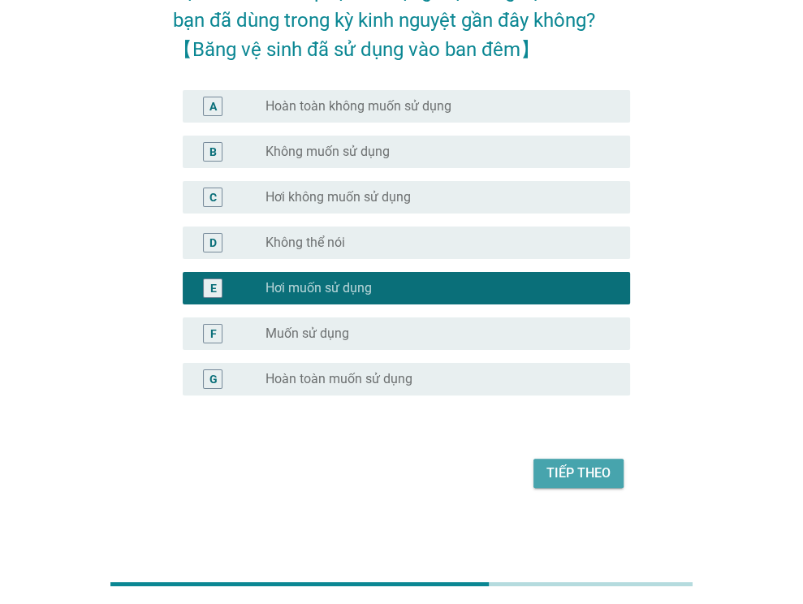
click at [575, 460] on button "Tiếp theo" at bounding box center [578, 473] width 90 height 29
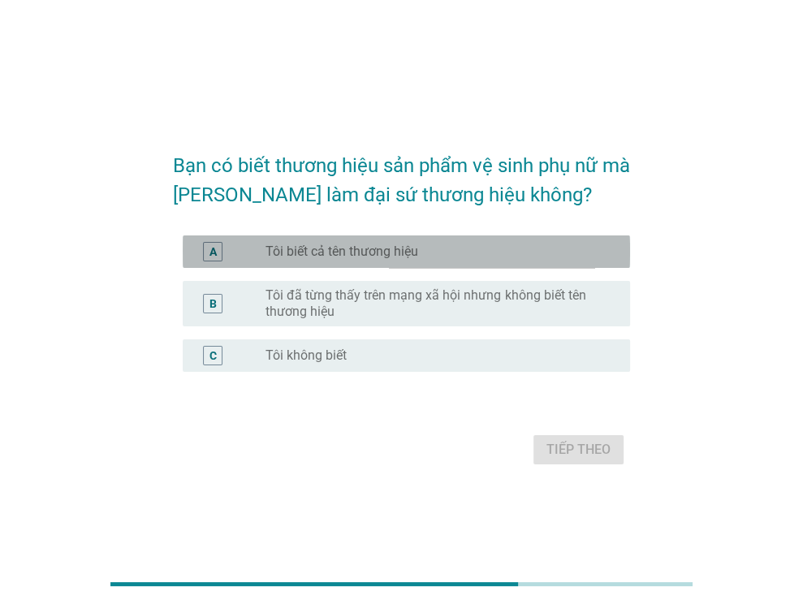
click at [547, 251] on div "radio_button_unchecked Tôi biết cả tên thương hiệu" at bounding box center [434, 251] width 338 height 16
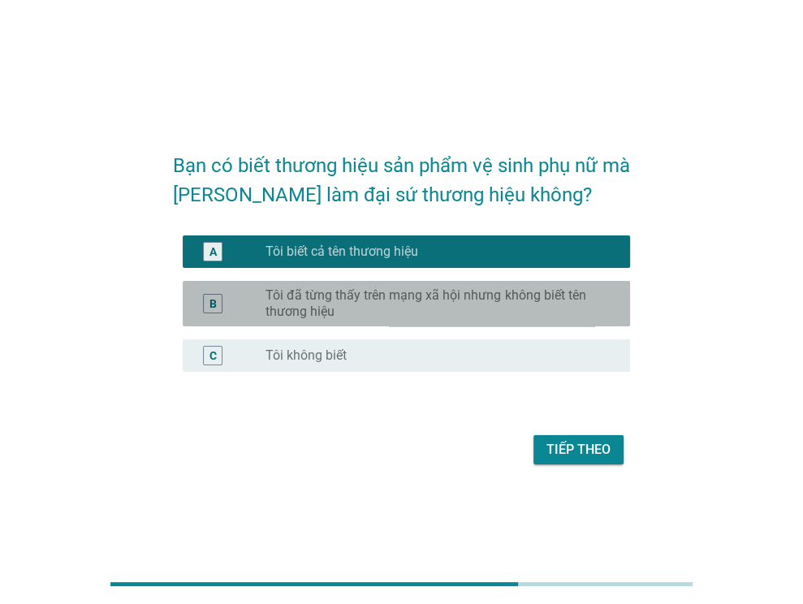
click at [547, 293] on label "Tôi đã từng thấy trên mạng xã hội nhưng không biết tên thương hiệu" at bounding box center [434, 303] width 338 height 32
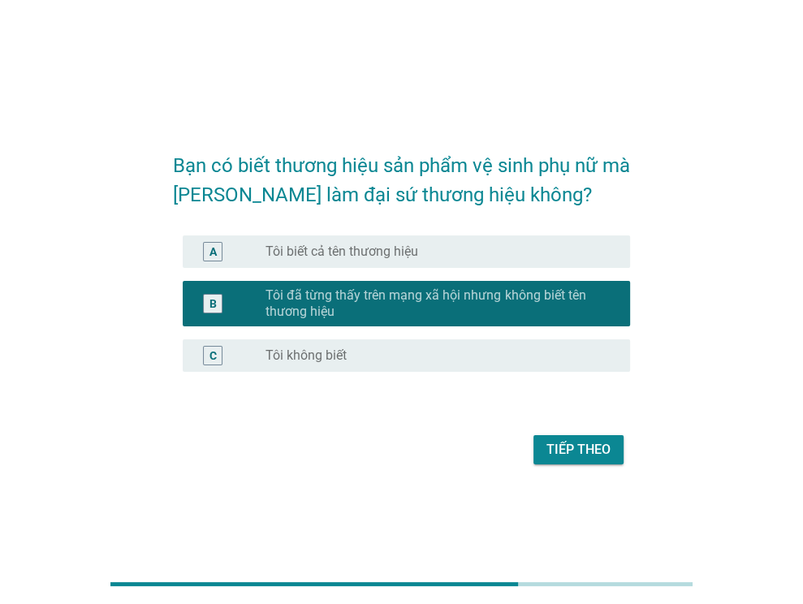
click at [578, 441] on div "Tiếp theo" at bounding box center [578, 449] width 64 height 19
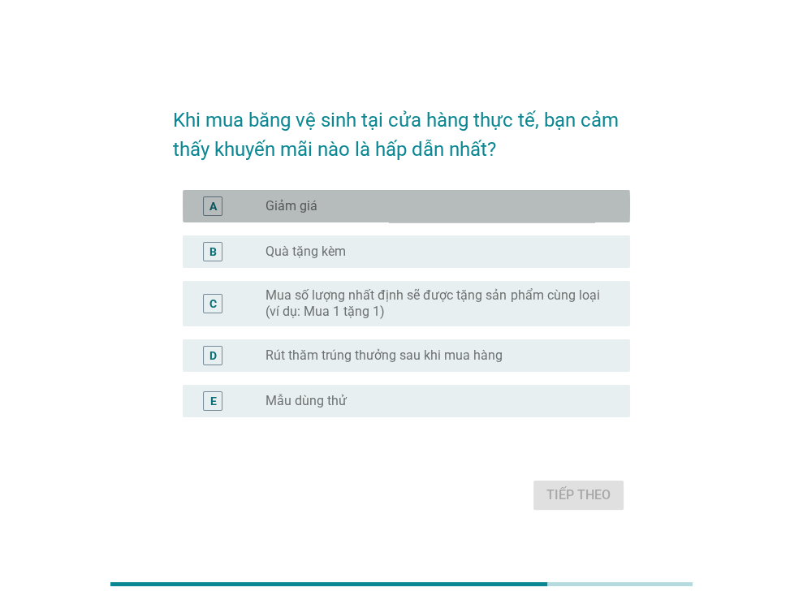
click at [519, 201] on div "radio_button_unchecked Giảm giá" at bounding box center [434, 206] width 338 height 16
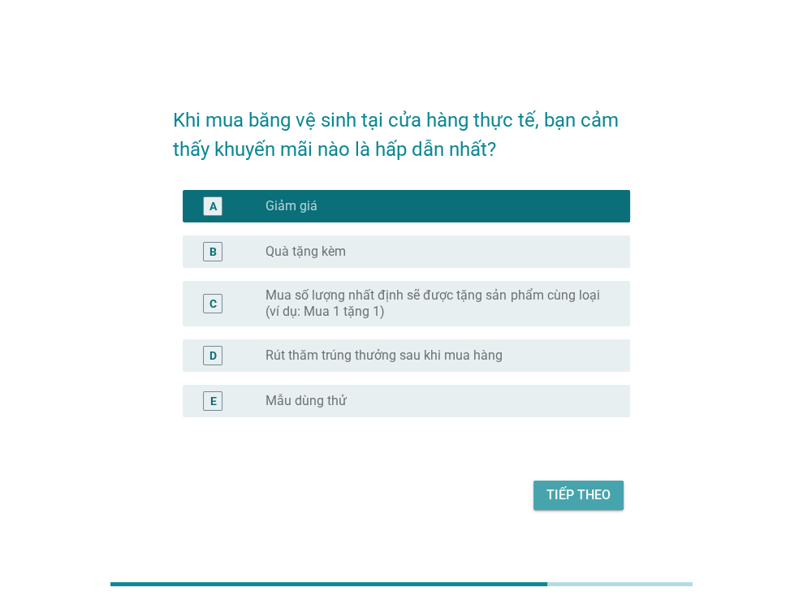
click at [570, 484] on button "Tiếp theo" at bounding box center [578, 494] width 90 height 29
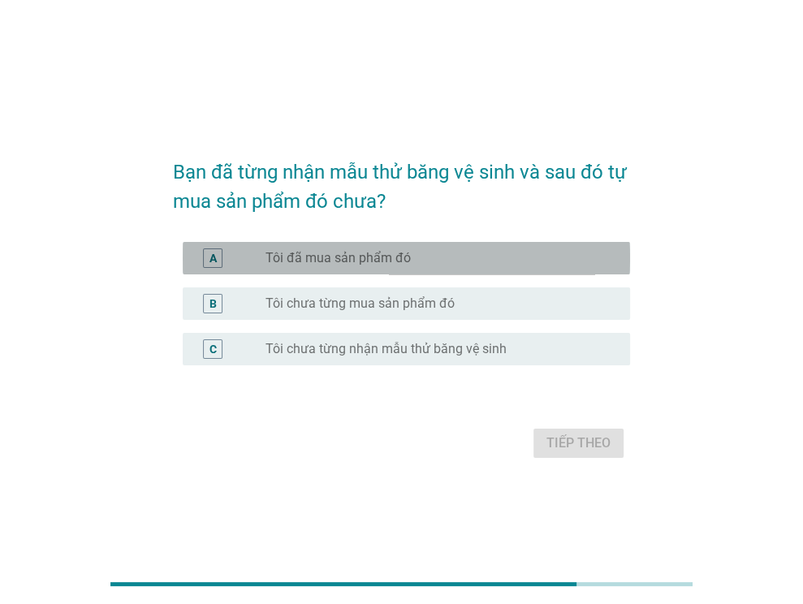
click at [475, 251] on div "radio_button_unchecked Tôi đã mua sản phẩm đó" at bounding box center [434, 258] width 338 height 16
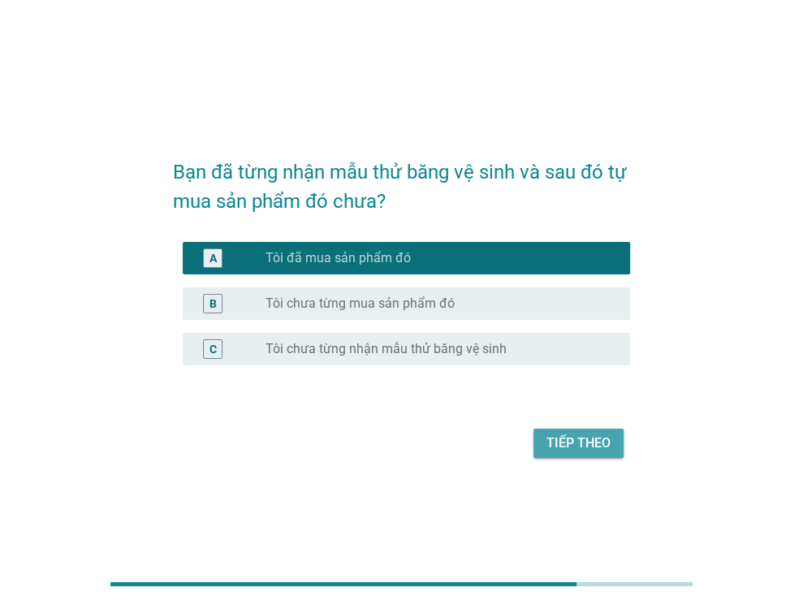
click at [586, 437] on div "Tiếp theo" at bounding box center [578, 442] width 64 height 19
